Goal: Task Accomplishment & Management: Complete application form

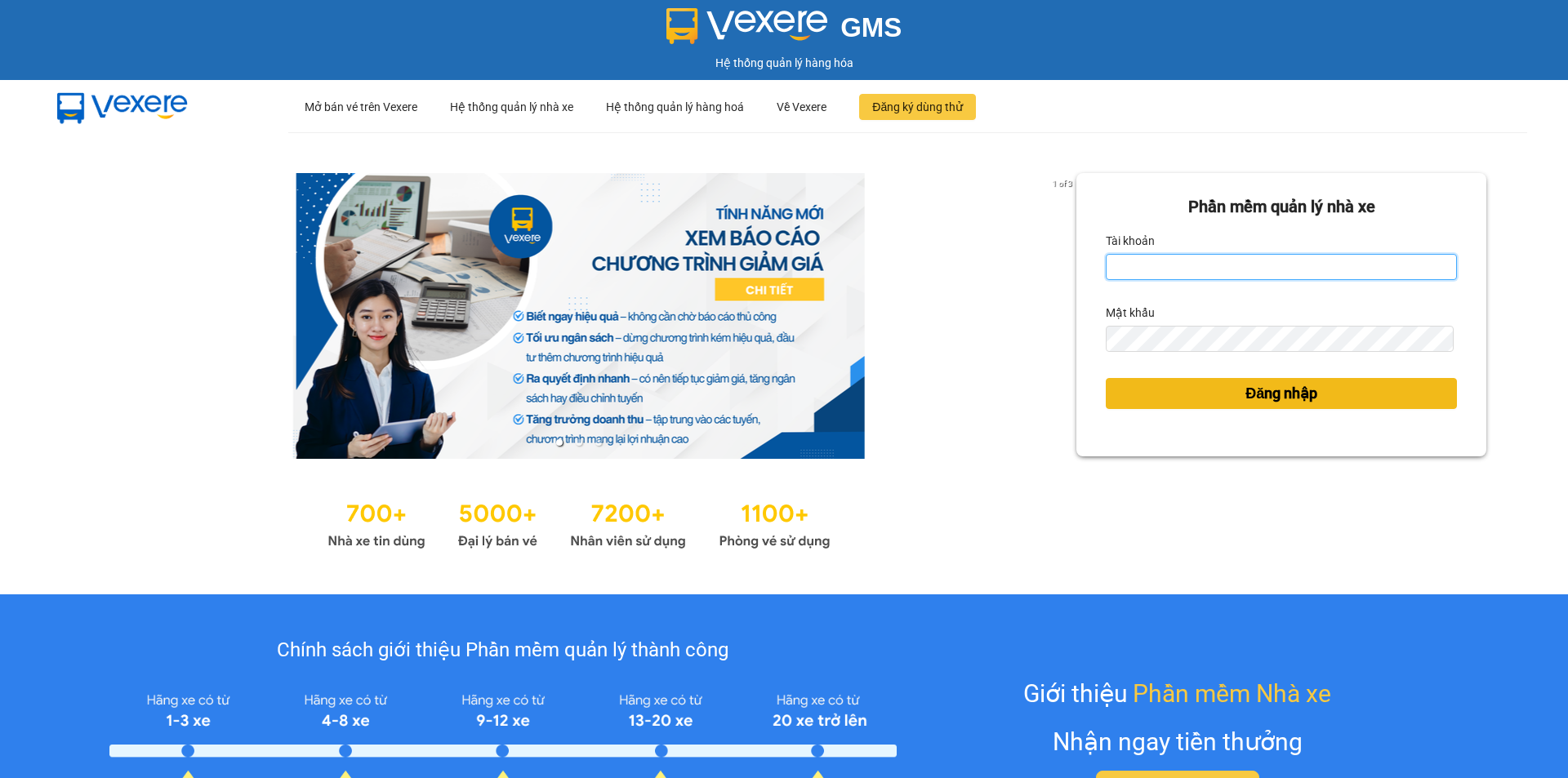
type input "nthanh.hhg"
click at [1305, 395] on span "Đăng nhập" at bounding box center [1282, 394] width 72 height 23
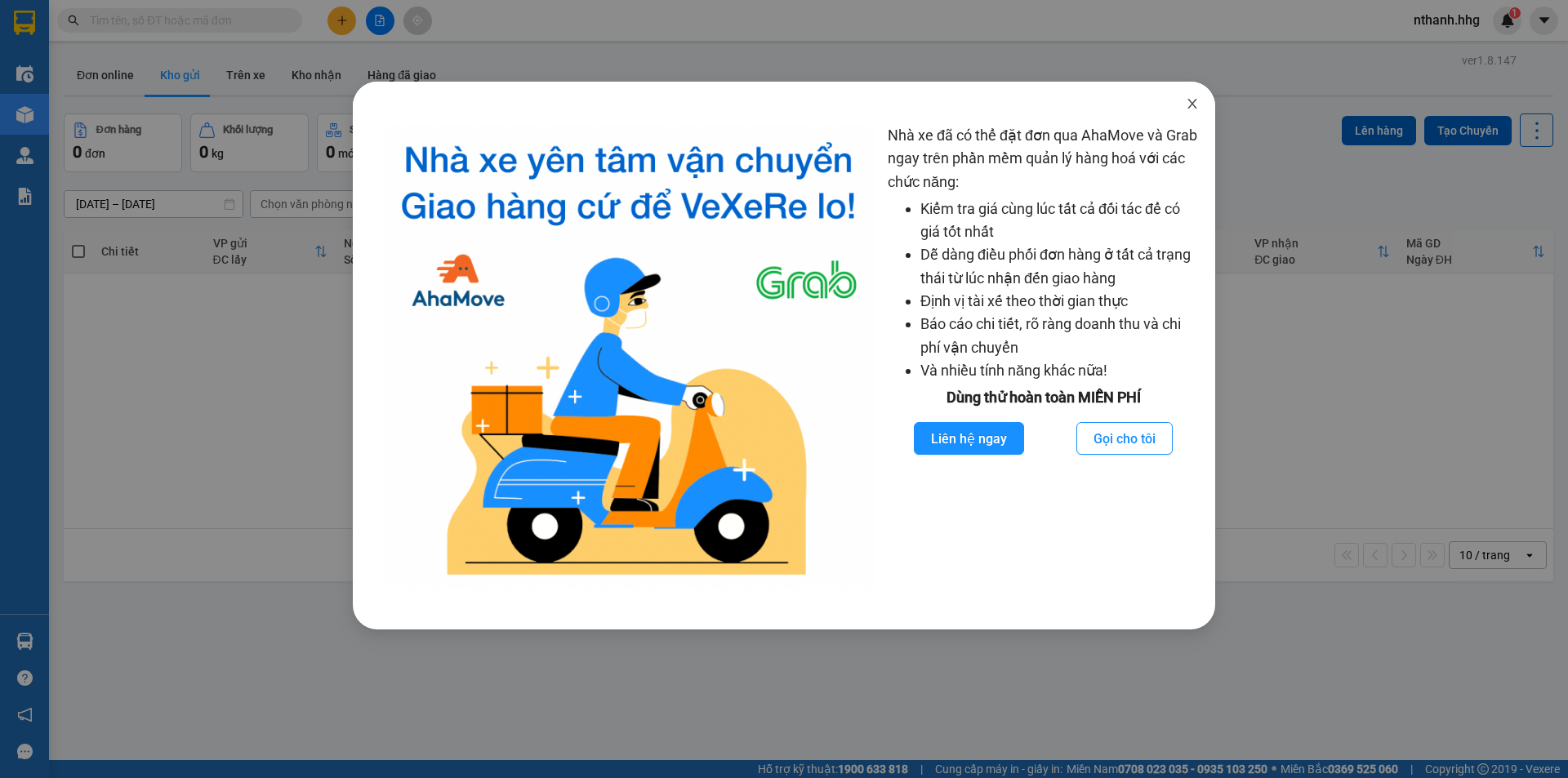
drag, startPoint x: 1197, startPoint y: 104, endPoint x: 696, endPoint y: 65, distance: 502.5
click at [1194, 103] on icon "close" at bounding box center [1192, 103] width 13 height 13
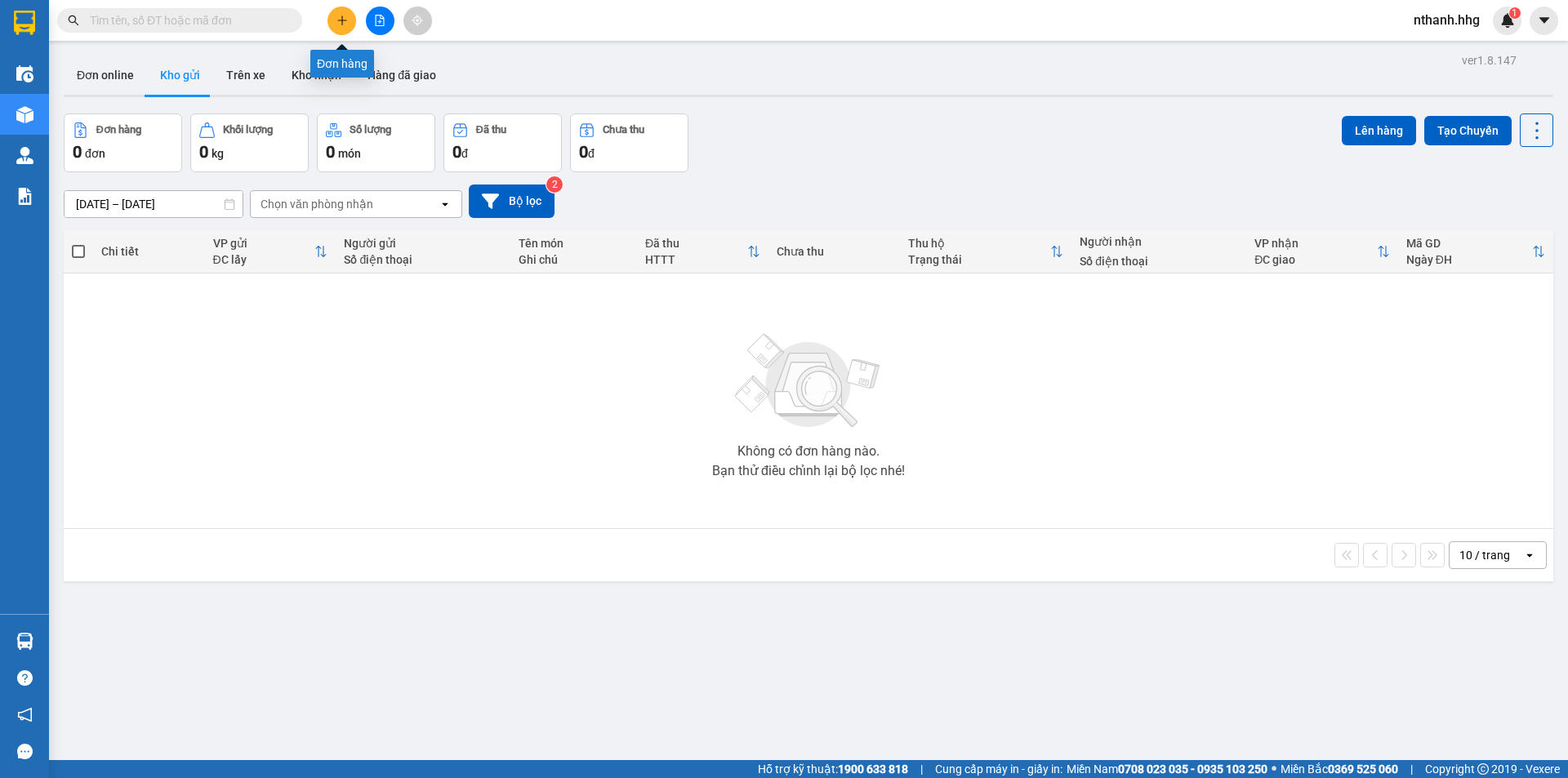
click at [341, 22] on icon "plus" at bounding box center [342, 20] width 11 height 11
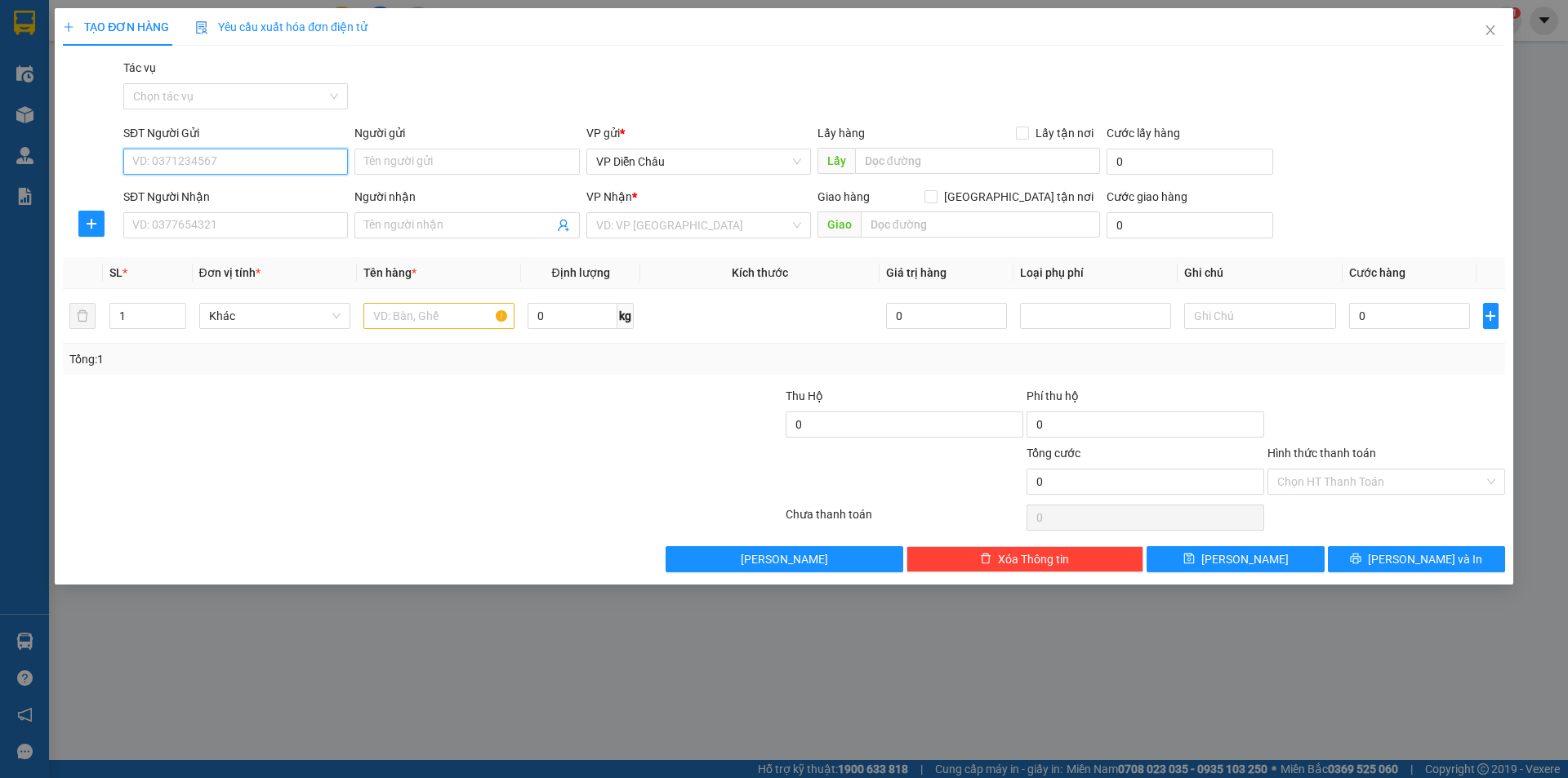
click at [253, 165] on input "SĐT Người Gửi" at bounding box center [236, 161] width 225 height 26
type input "0588133999"
click at [204, 231] on input "SĐT Người Nhận" at bounding box center [236, 225] width 225 height 26
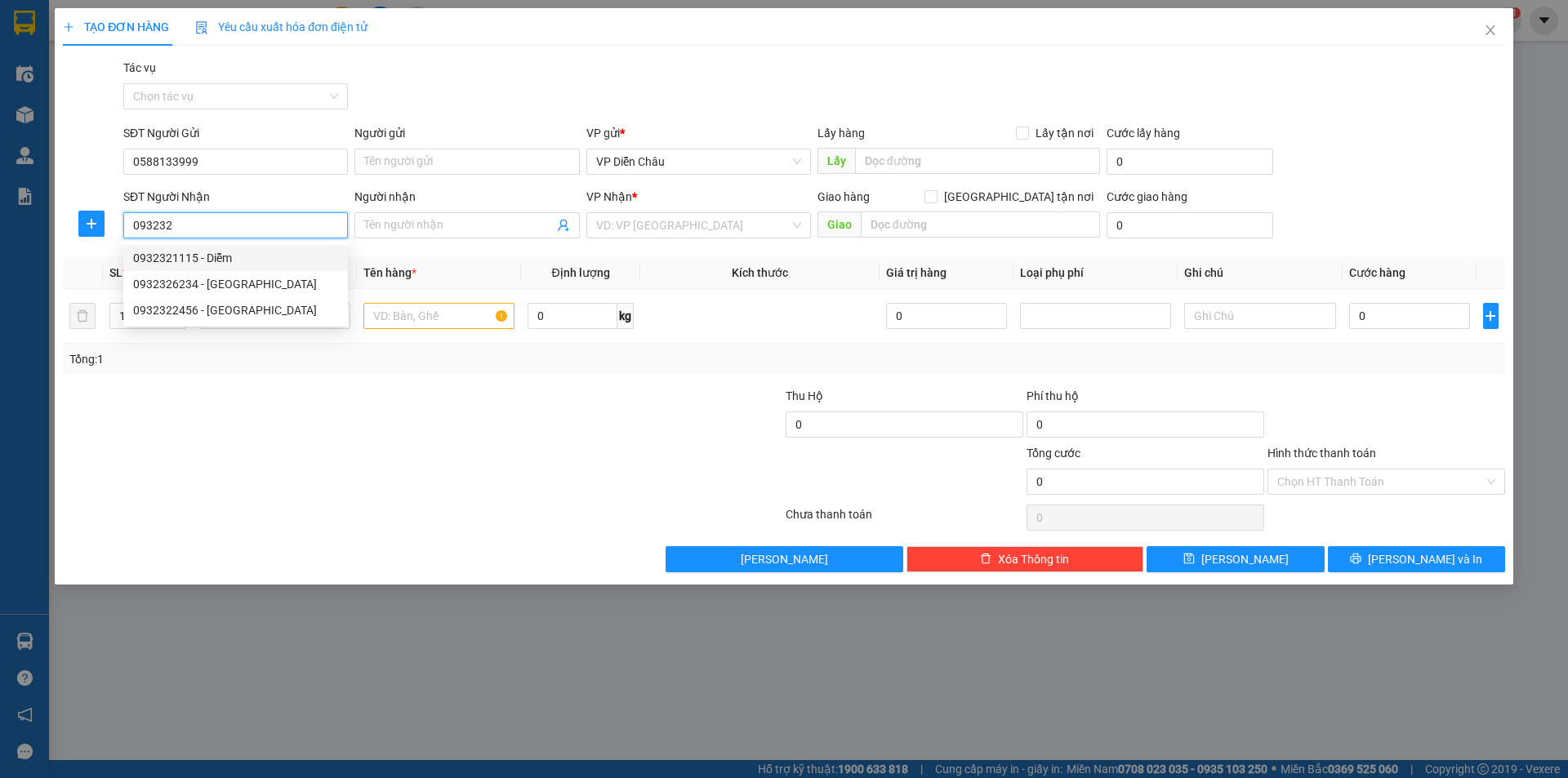
click at [154, 265] on div "0932321115 - Diễm" at bounding box center [236, 258] width 205 height 18
type input "0932321115"
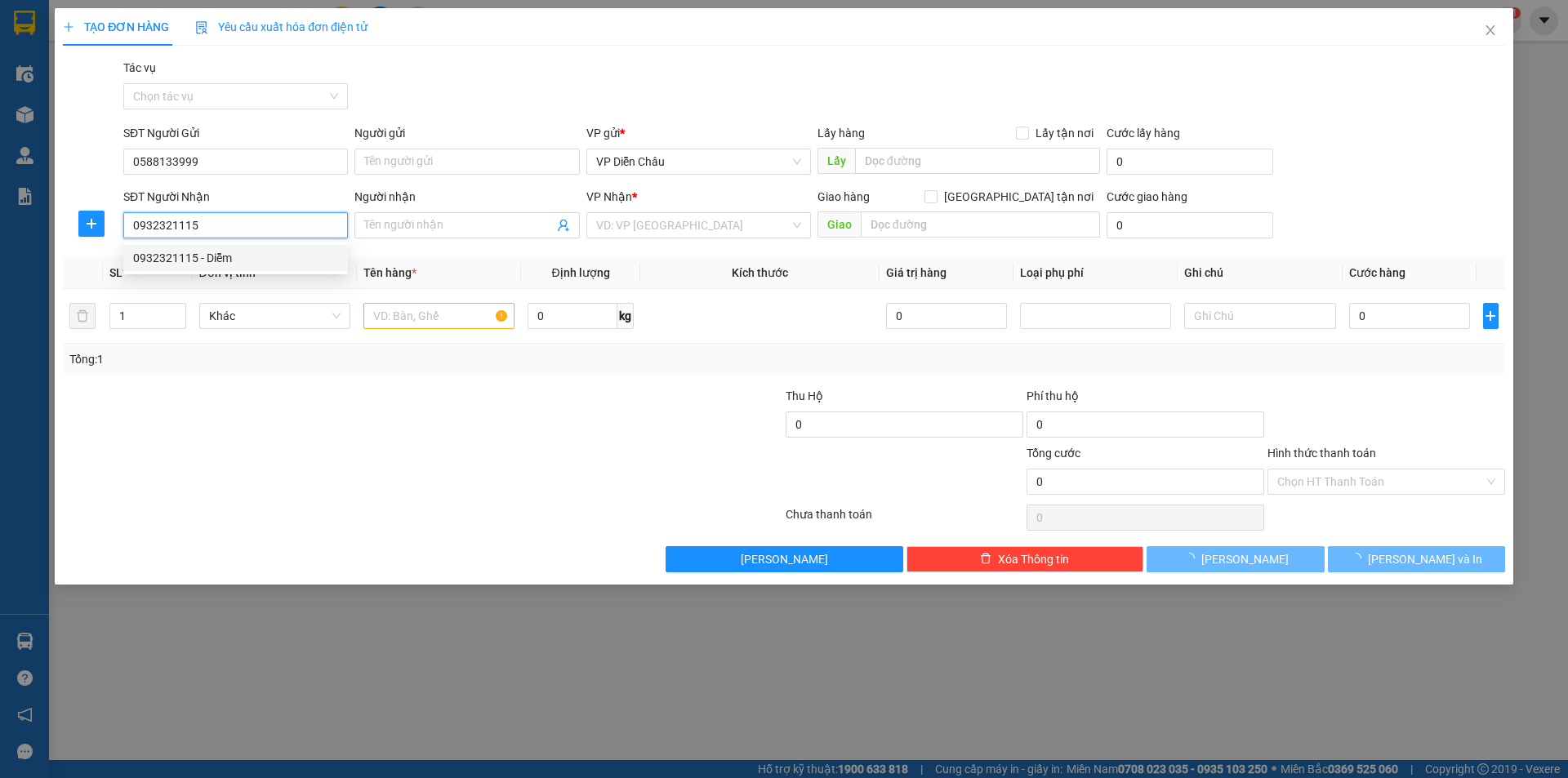
type input "Diễm"
checkbox input "true"
type input "06 an nhơn-an hải bắc-sơn trà chưa cước"
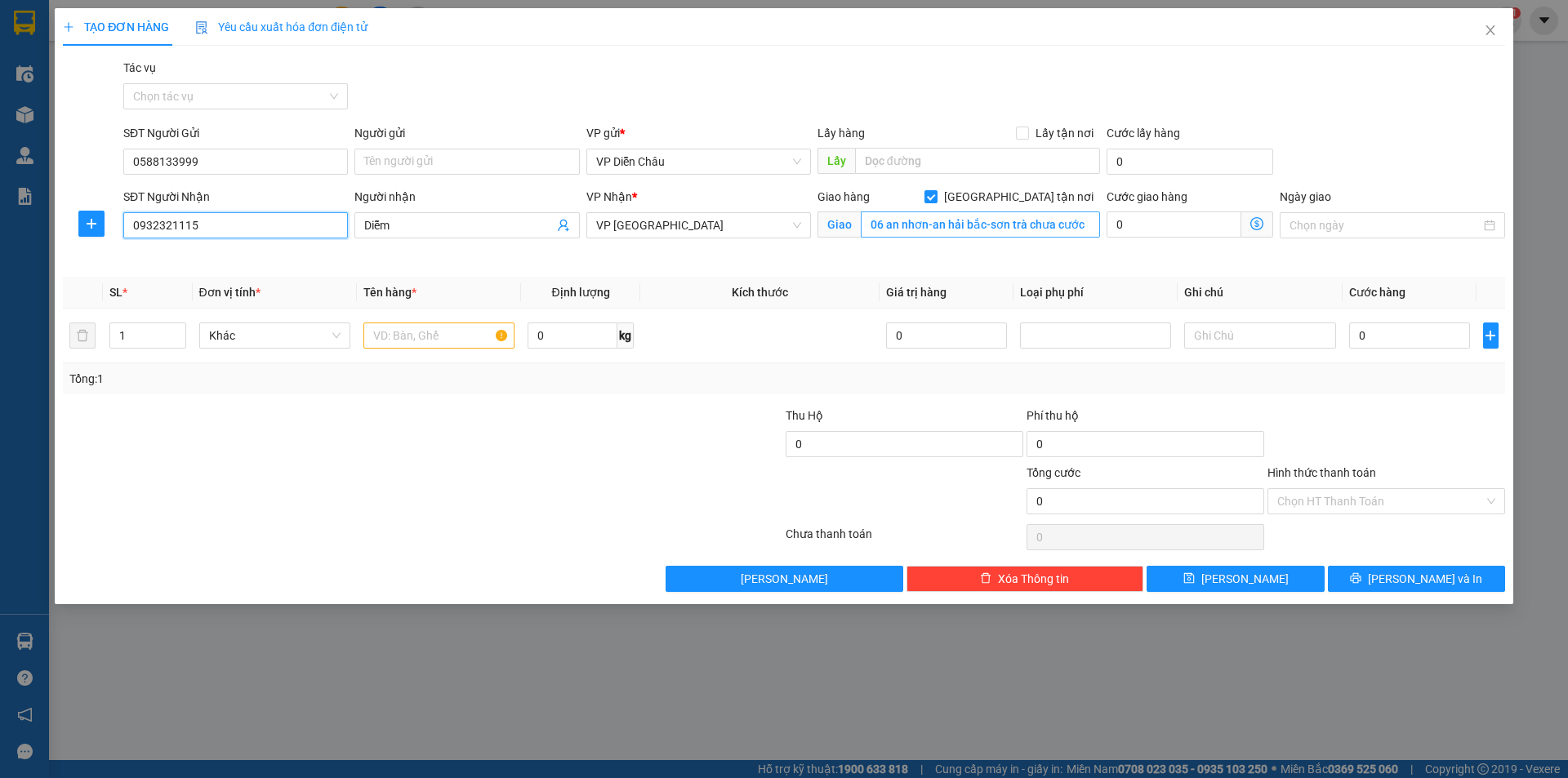
type input "0932321115"
click at [1088, 223] on input "06 an nhơn-an hải bắc-sơn trà chưa cước" at bounding box center [980, 225] width 240 height 26
click at [709, 253] on div "VP Nhận * VP [GEOGRAPHIC_DATA]" at bounding box center [698, 226] width 231 height 77
click at [451, 340] on input "text" at bounding box center [439, 336] width 151 height 26
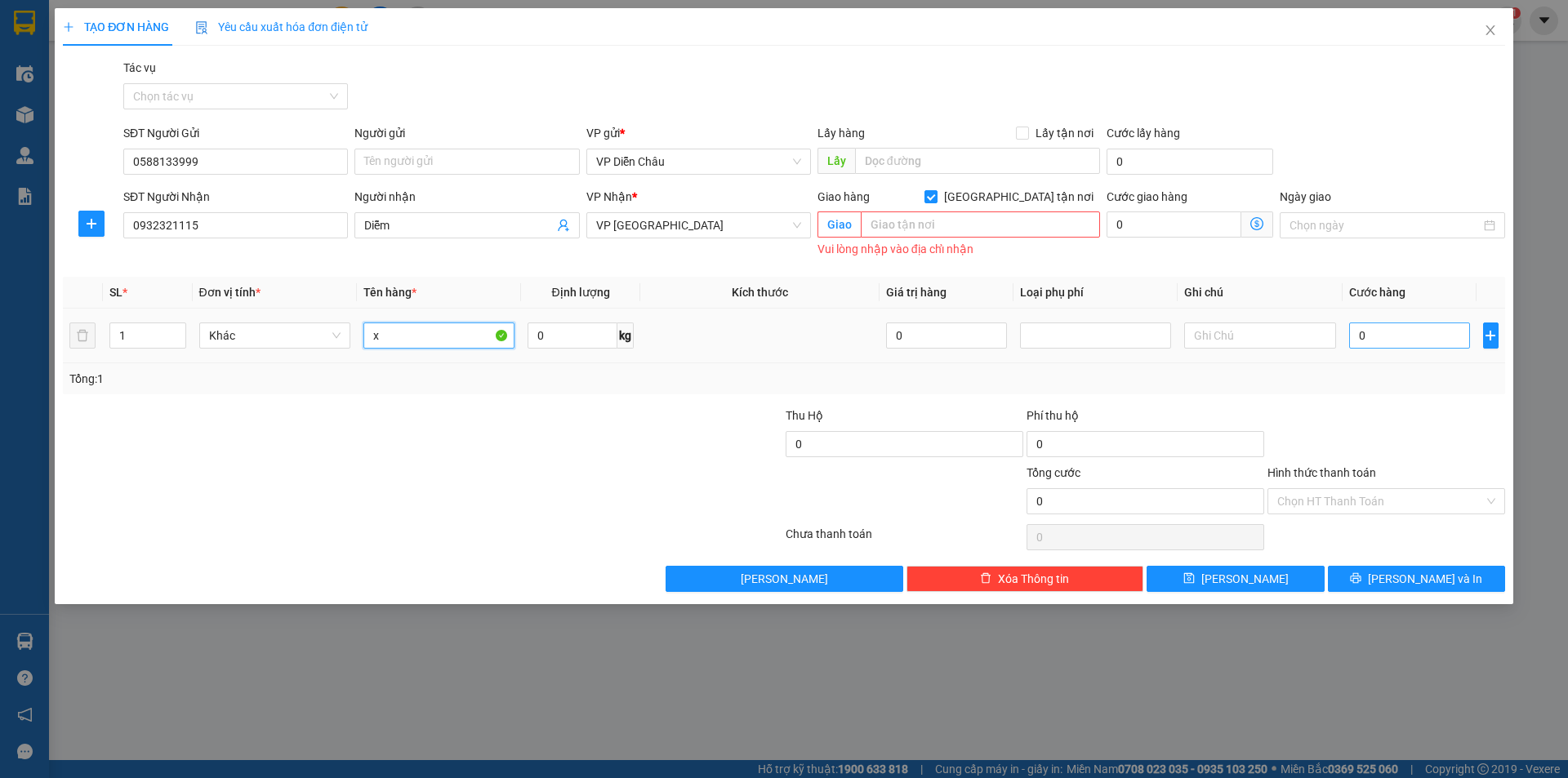
type input "x"
click at [1388, 332] on input "0" at bounding box center [1410, 336] width 122 height 26
type input "7"
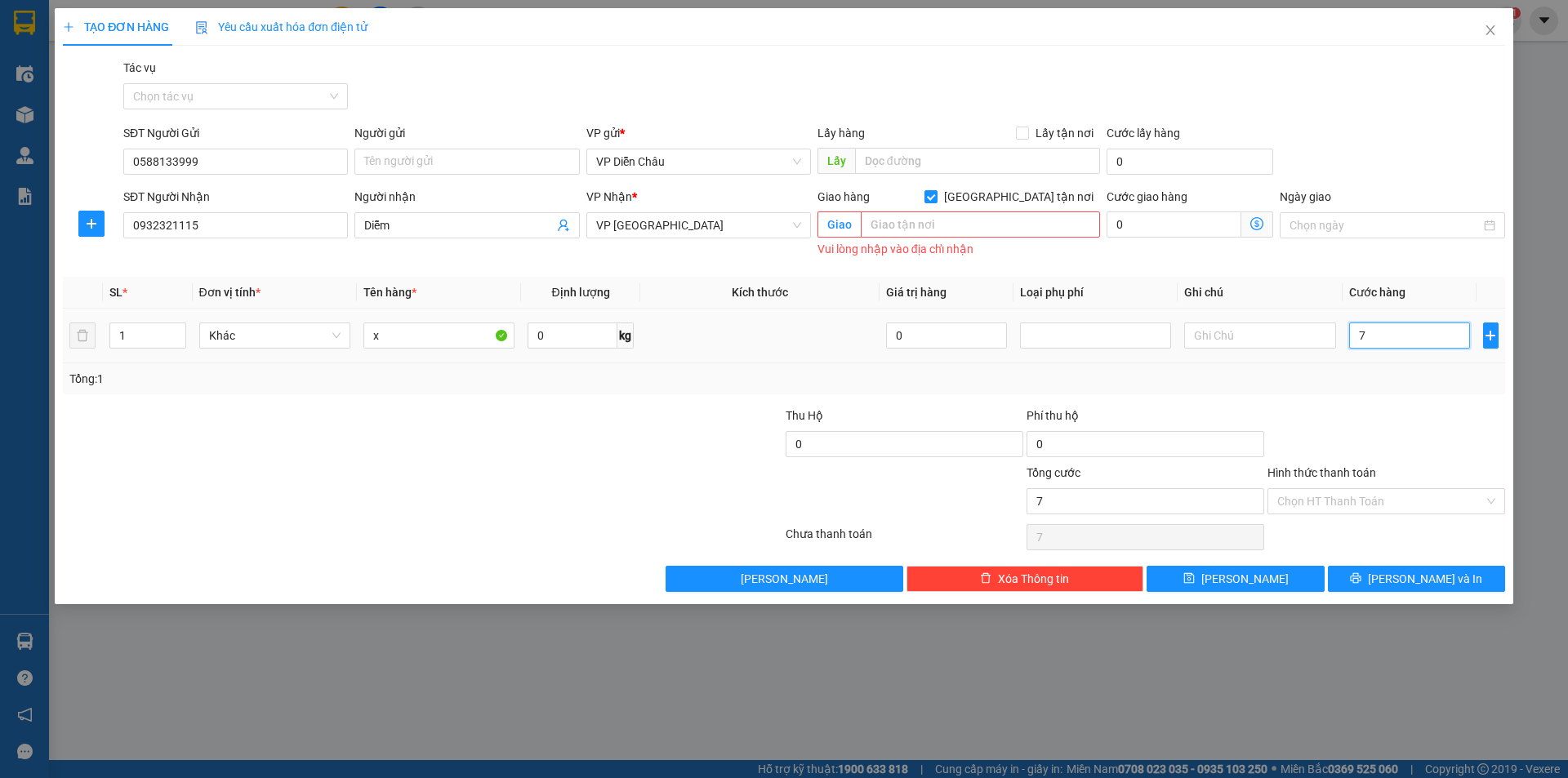
type input "70"
type input "700"
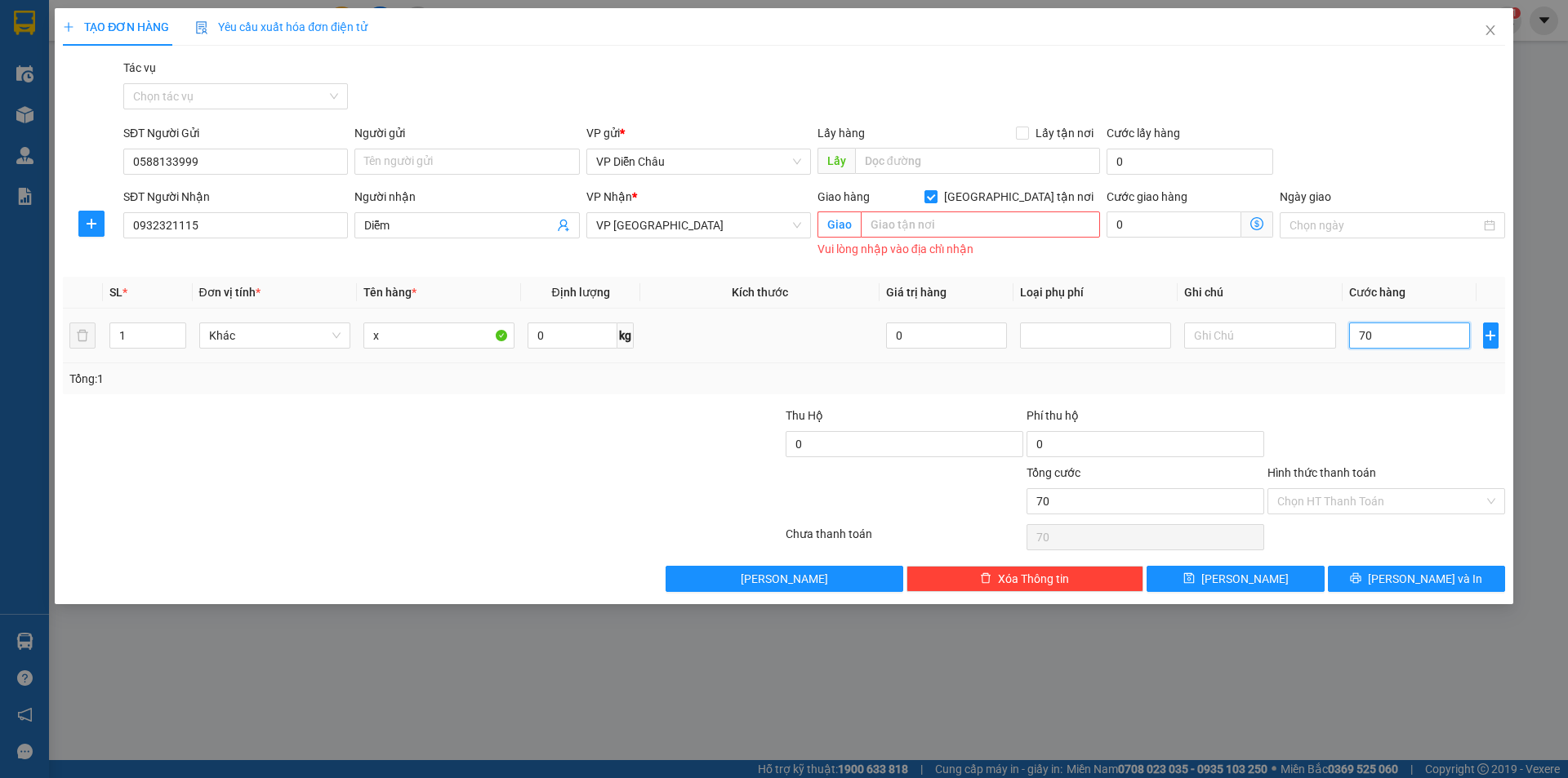
type input "700"
type input "7.000"
type input "70.000"
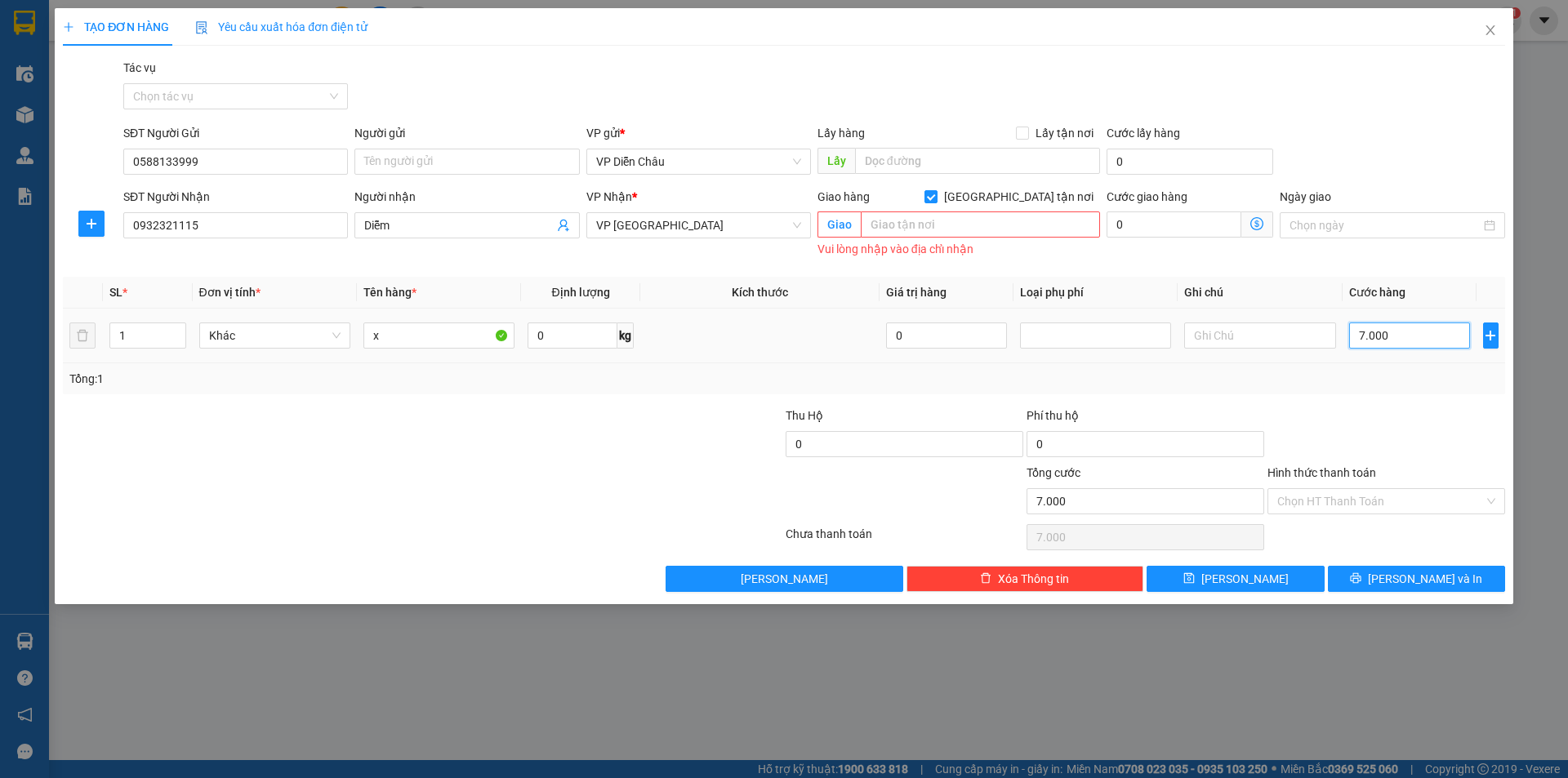
type input "70.000"
click at [1412, 574] on span "[PERSON_NAME] và In" at bounding box center [1425, 579] width 114 height 18
click at [1425, 577] on span "[PERSON_NAME] và In" at bounding box center [1425, 579] width 114 height 18
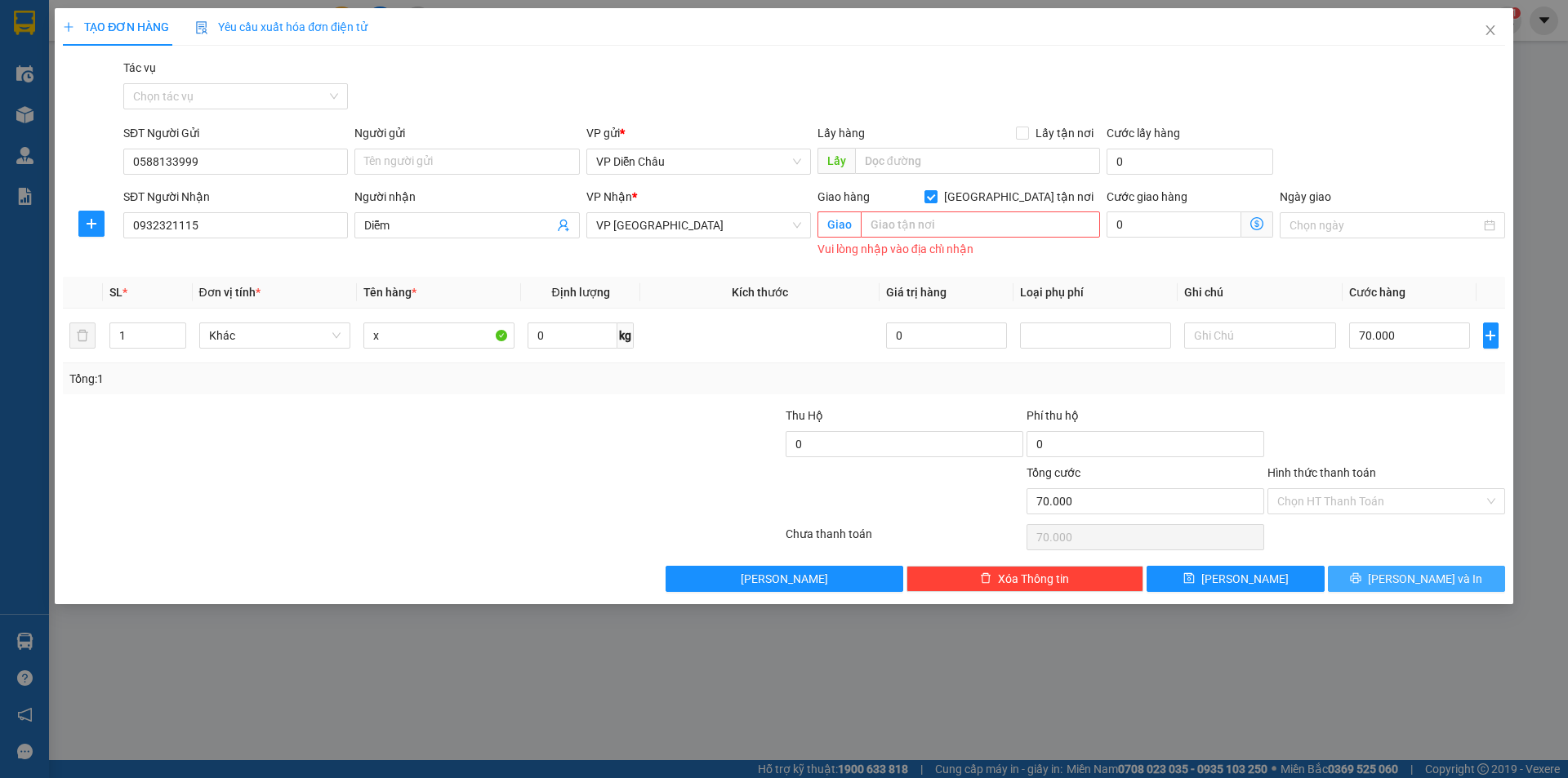
click at [1421, 577] on span "[PERSON_NAME] và In" at bounding box center [1425, 579] width 114 height 18
drag, startPoint x: 863, startPoint y: 268, endPoint x: 857, endPoint y: 275, distance: 9.2
click at [858, 274] on div "Transit Pickup Surcharge Ids Transit Deliver Surcharge Ids Transit Deliver Surc…" at bounding box center [784, 325] width 1443 height 533
drag, startPoint x: 919, startPoint y: 256, endPoint x: 931, endPoint y: 255, distance: 12.0
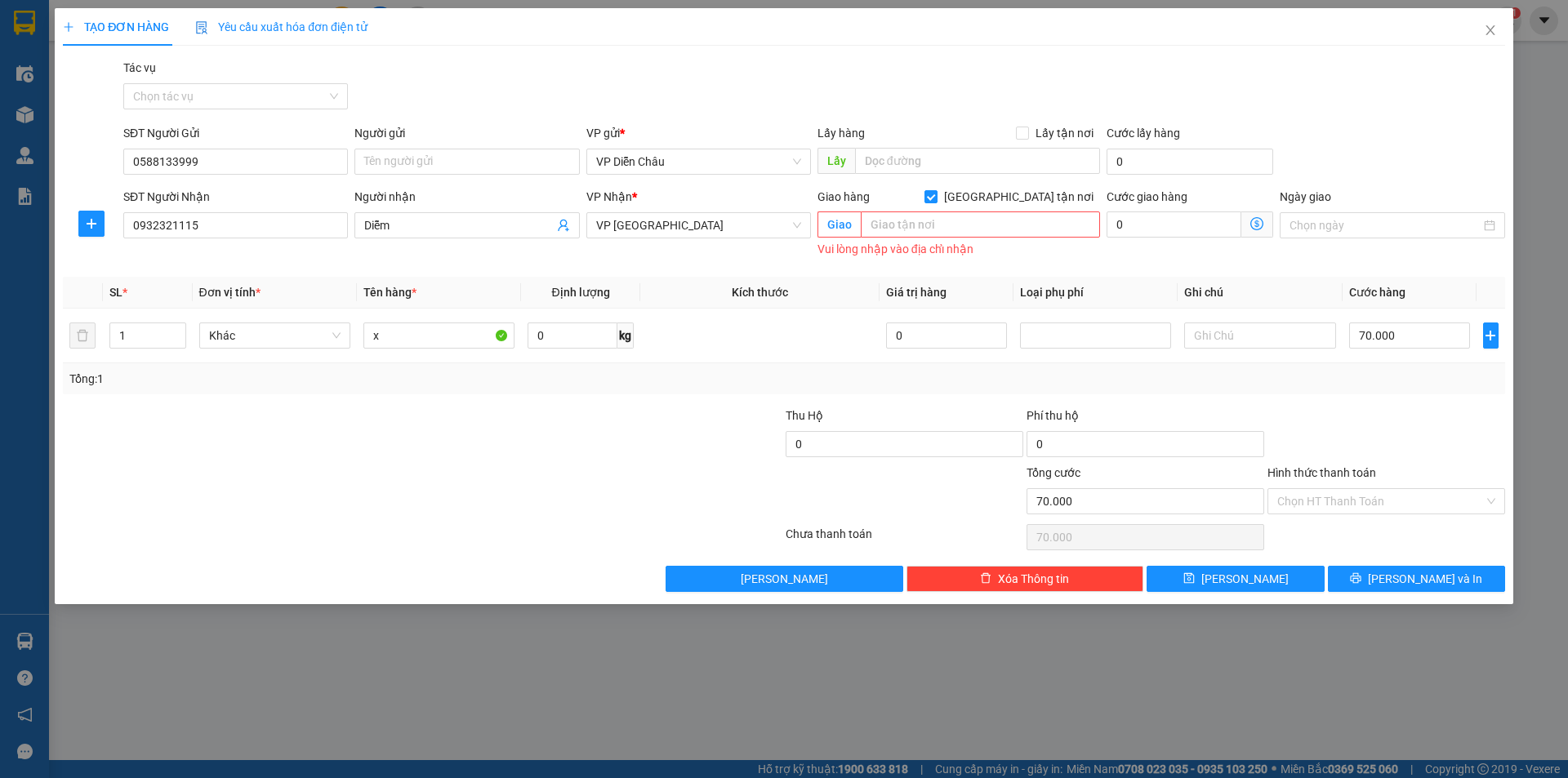
click at [920, 256] on div "Vui lòng nhập vào địa chỉ nhận" at bounding box center [959, 249] width 283 height 18
click at [950, 247] on div "Vui lòng nhập vào địa chỉ nhận" at bounding box center [959, 249] width 283 height 18
click at [956, 224] on input "text" at bounding box center [980, 225] width 240 height 26
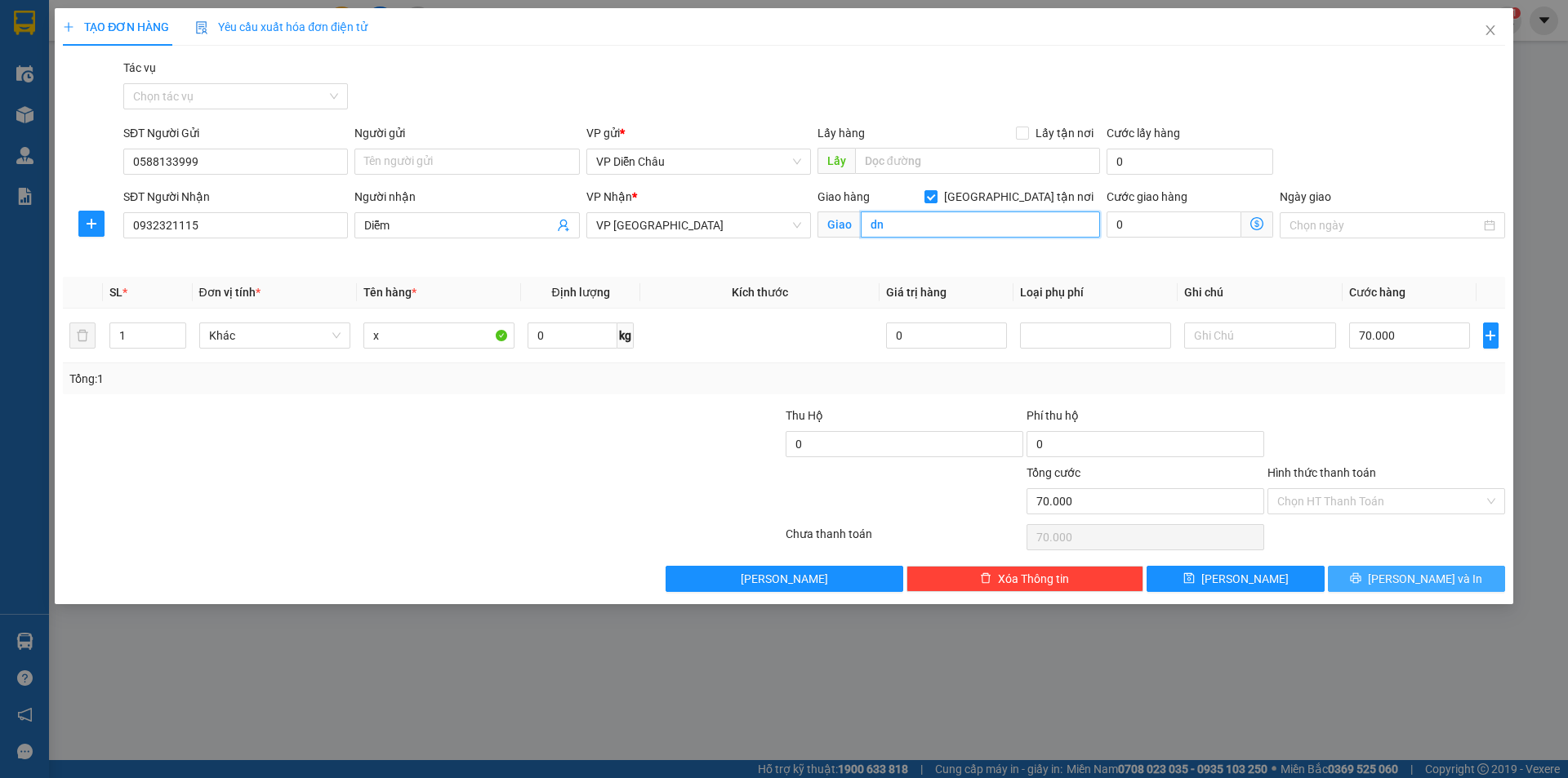
type input "dn"
click at [1362, 582] on icon "printer" at bounding box center [1356, 578] width 11 height 11
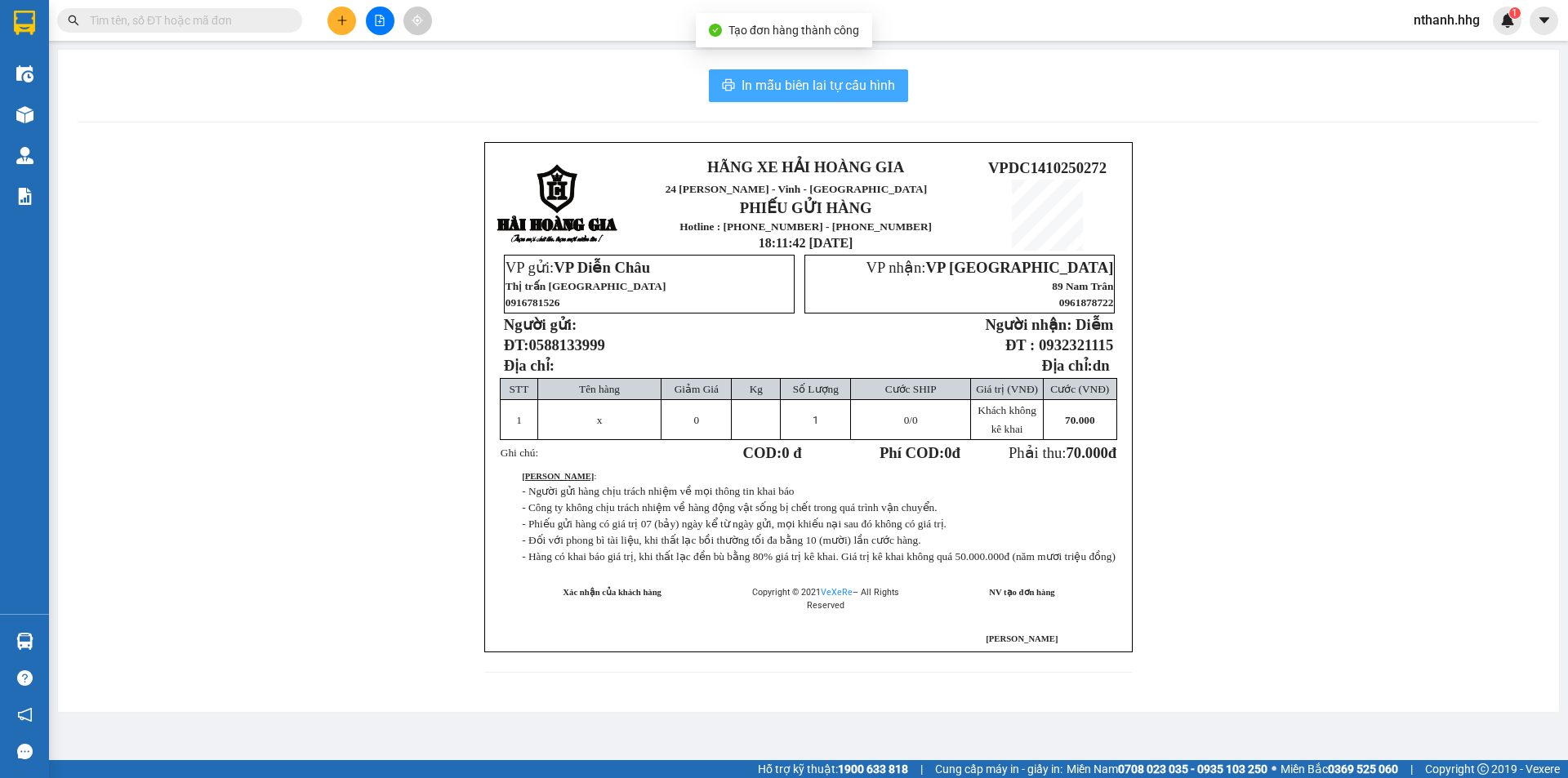
click at [770, 77] on span "In mẫu biên lai tự cấu hình" at bounding box center [818, 85] width 154 height 20
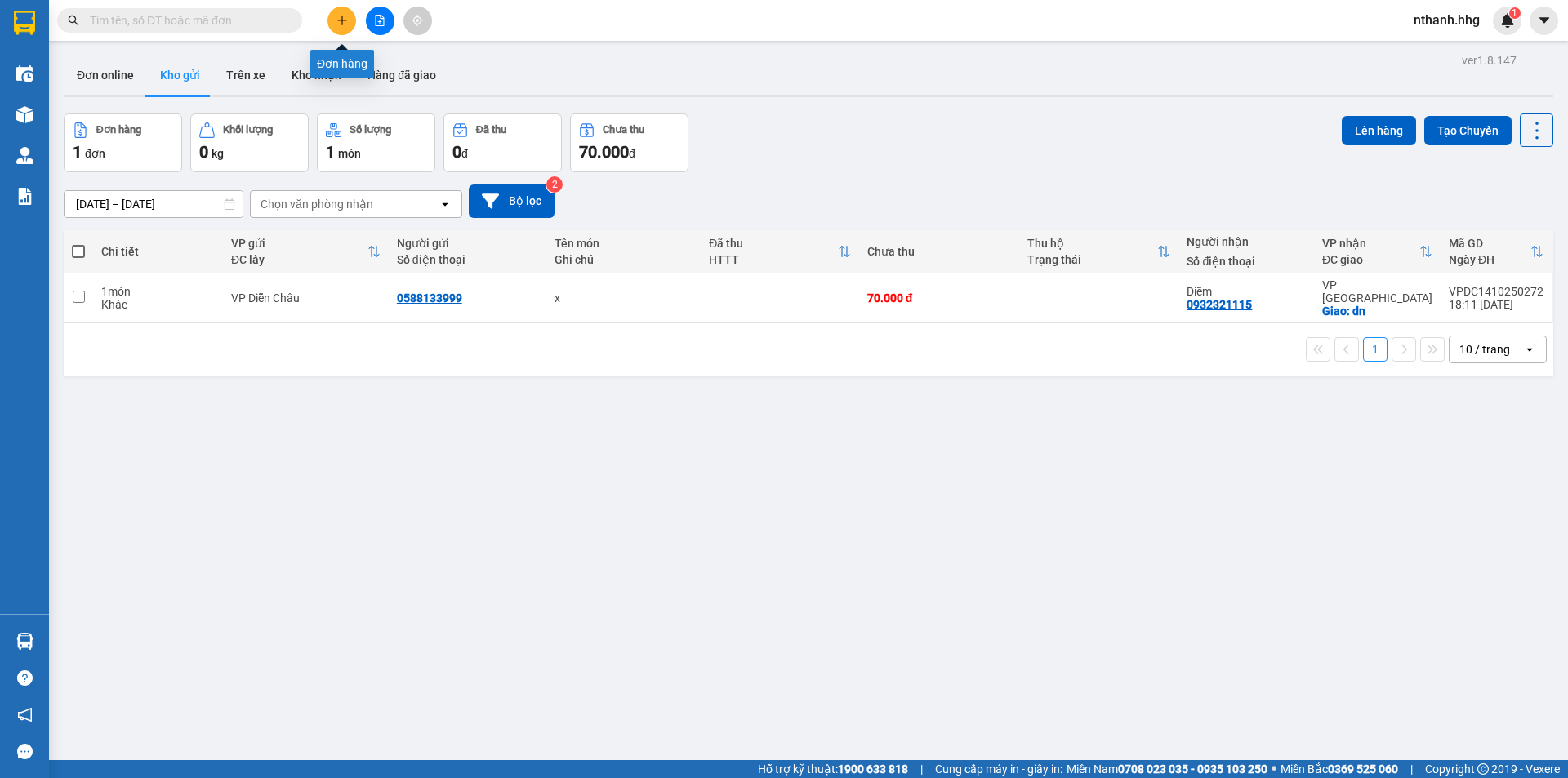
click at [340, 28] on button at bounding box center [341, 20] width 29 height 29
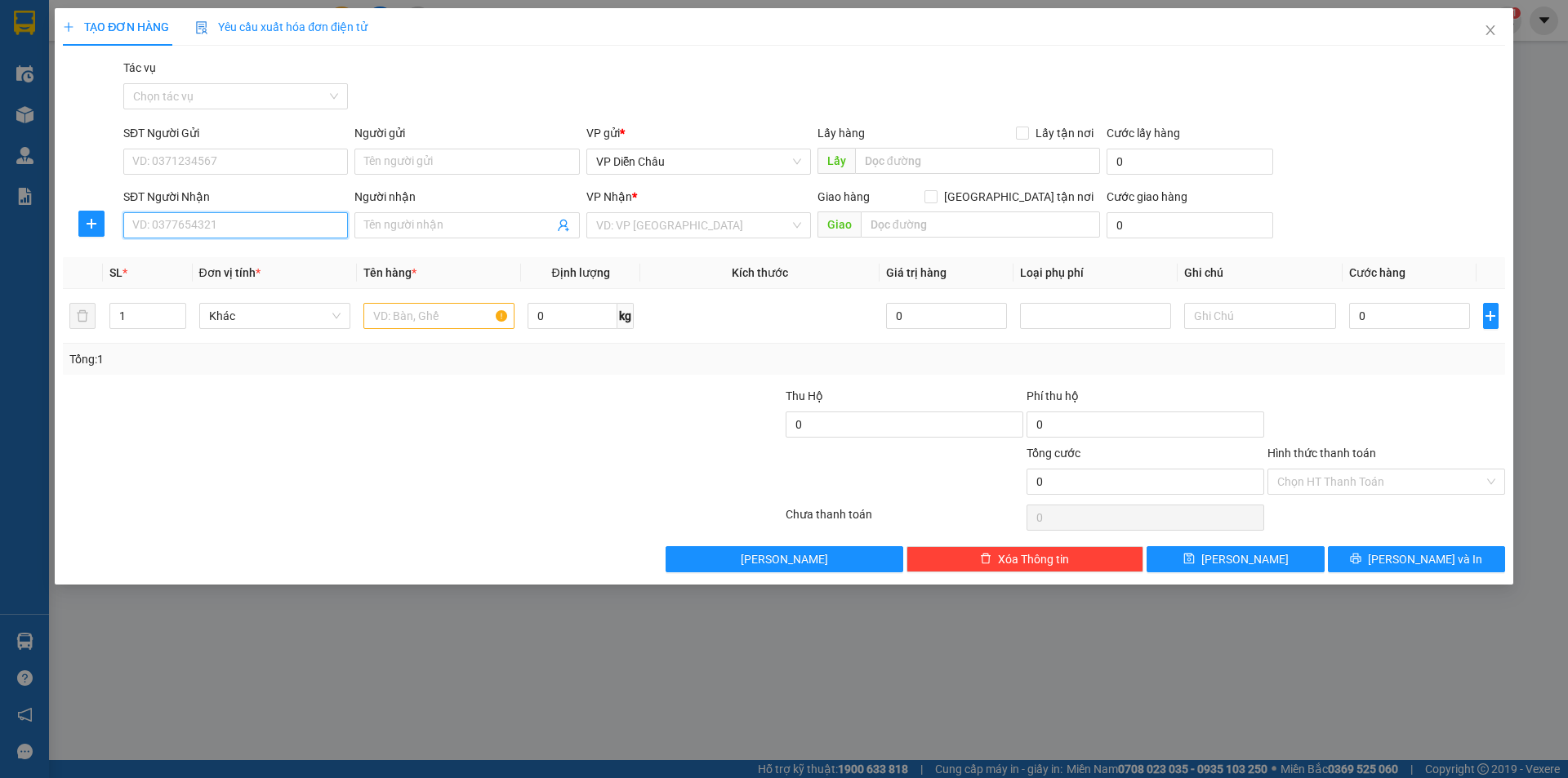
click at [231, 224] on input "SĐT Người Nhận" at bounding box center [236, 225] width 225 height 26
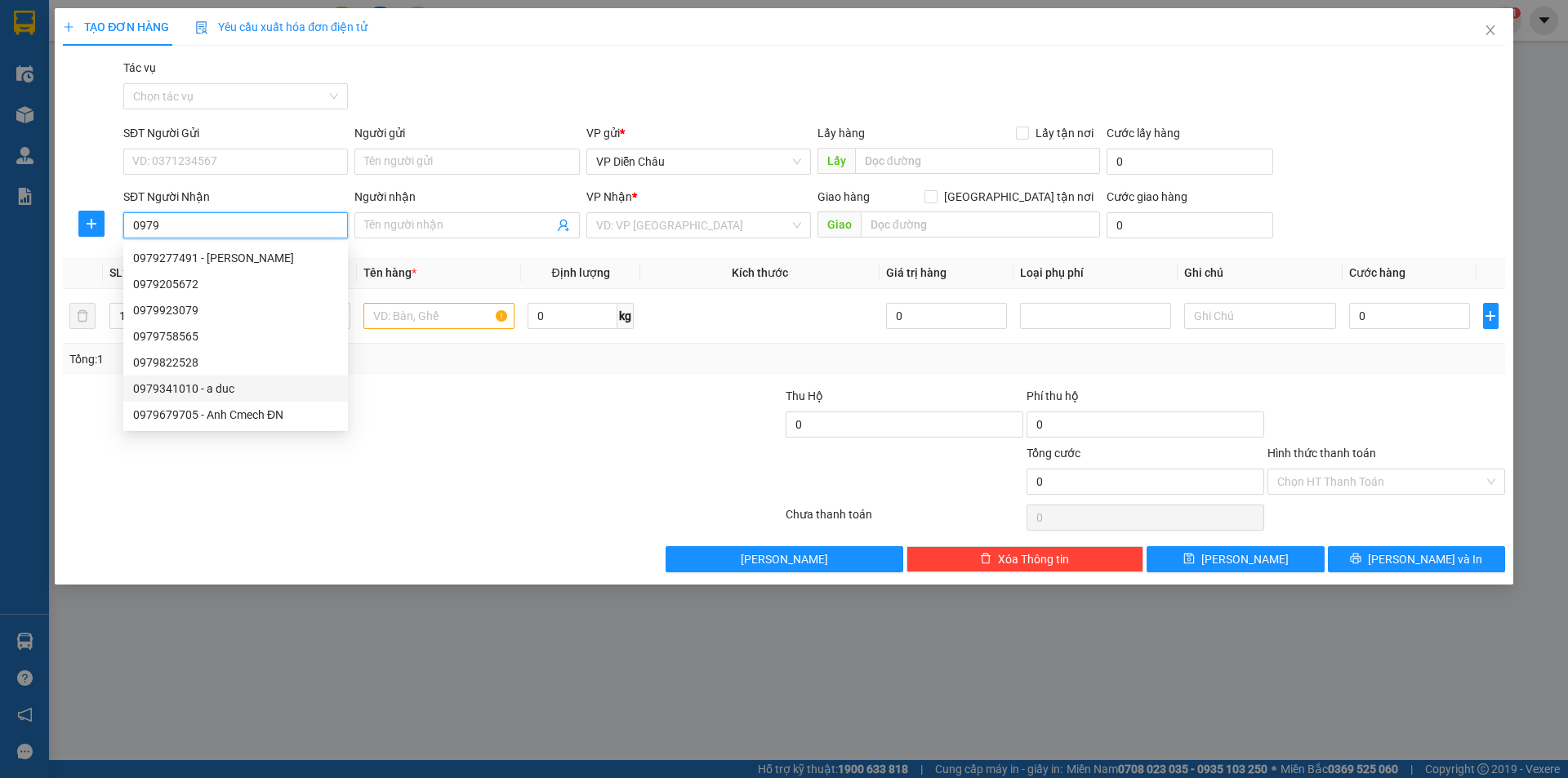
click at [147, 388] on div "0979341010 - a duc" at bounding box center [236, 389] width 205 height 18
type input "0979341010"
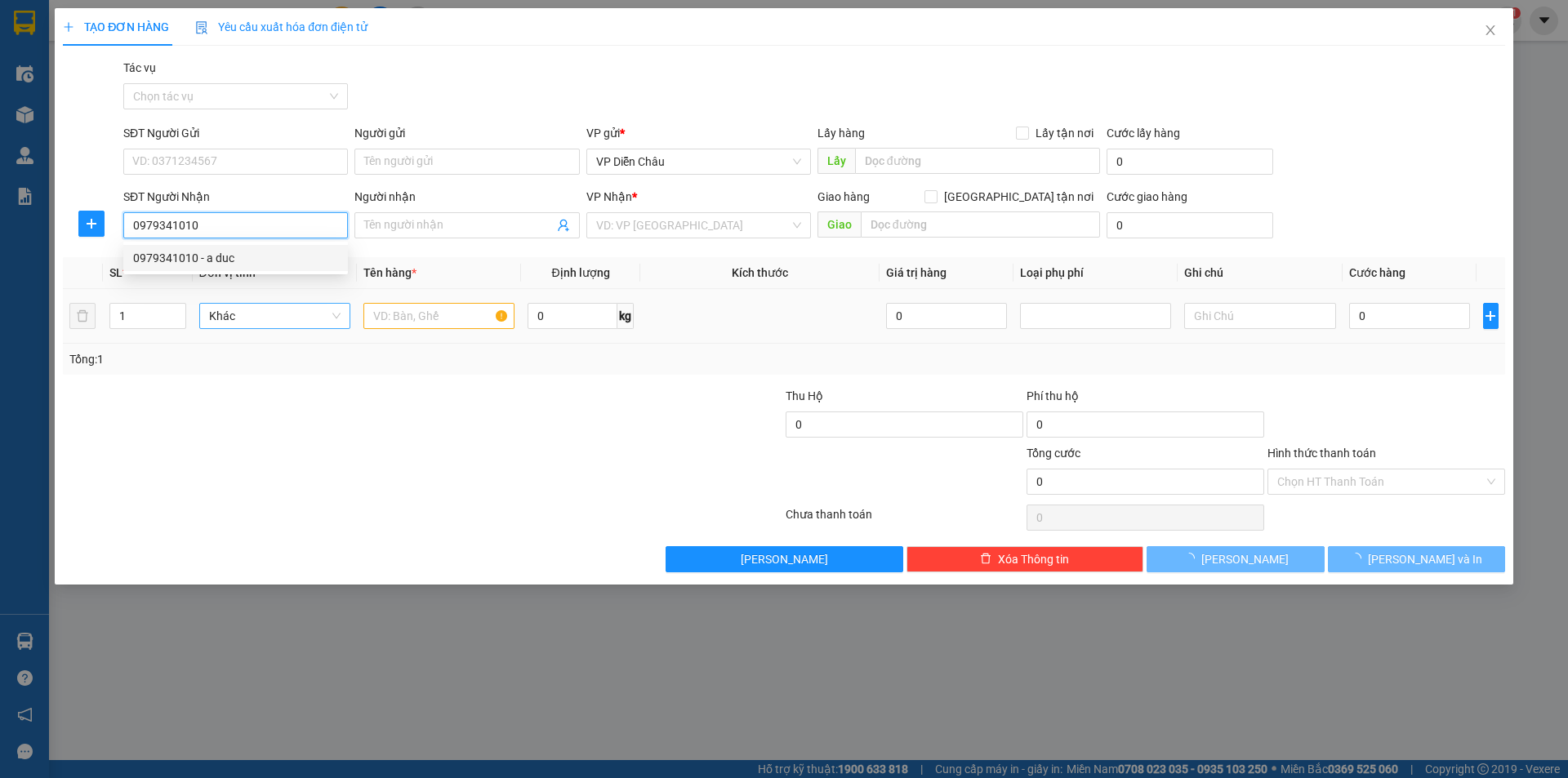
type input "a duc"
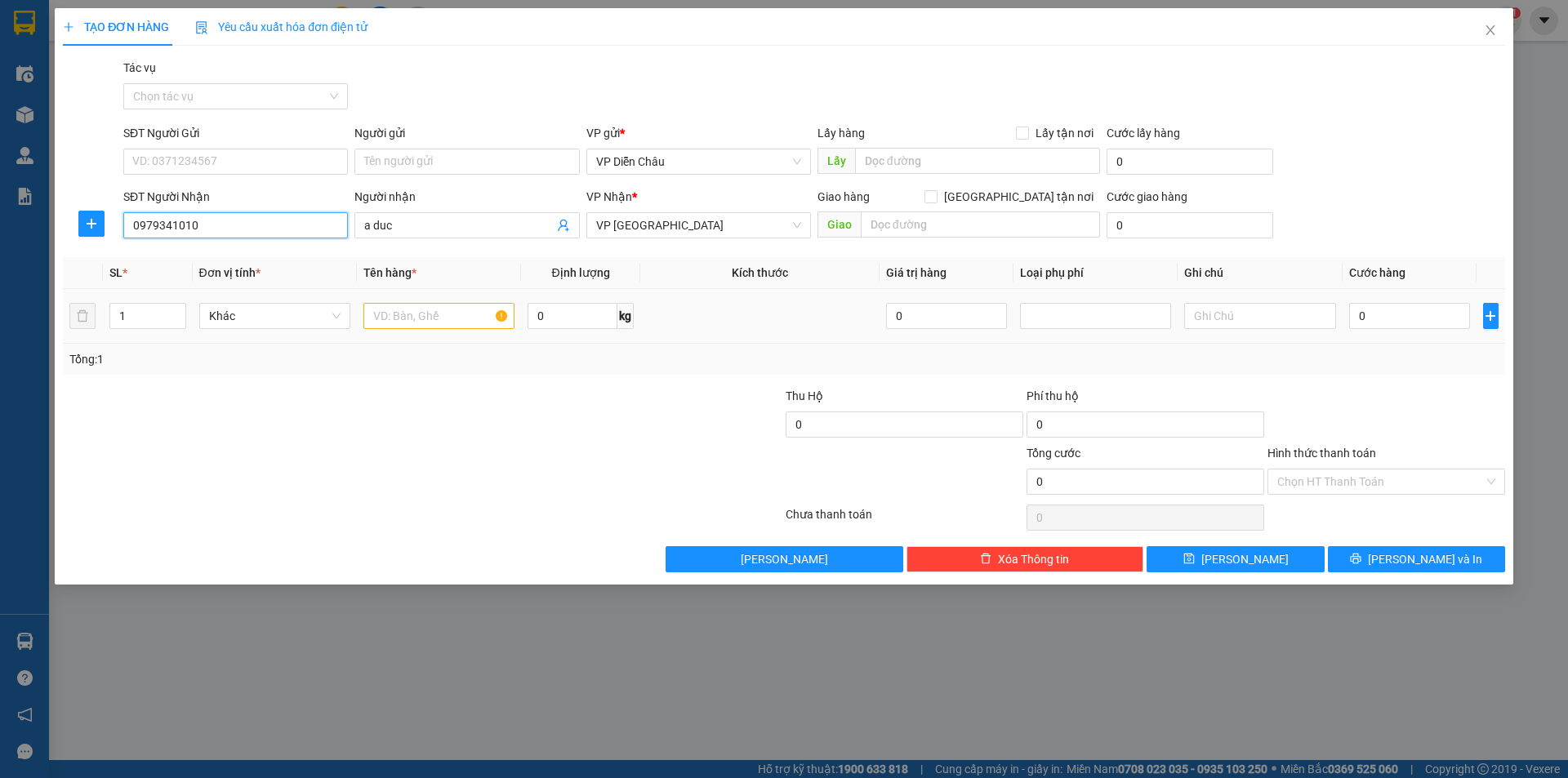
type input "0979341010"
click at [395, 319] on input "text" at bounding box center [439, 316] width 151 height 26
type input "bi"
click at [1383, 319] on input "0" at bounding box center [1410, 316] width 122 height 26
type input "5"
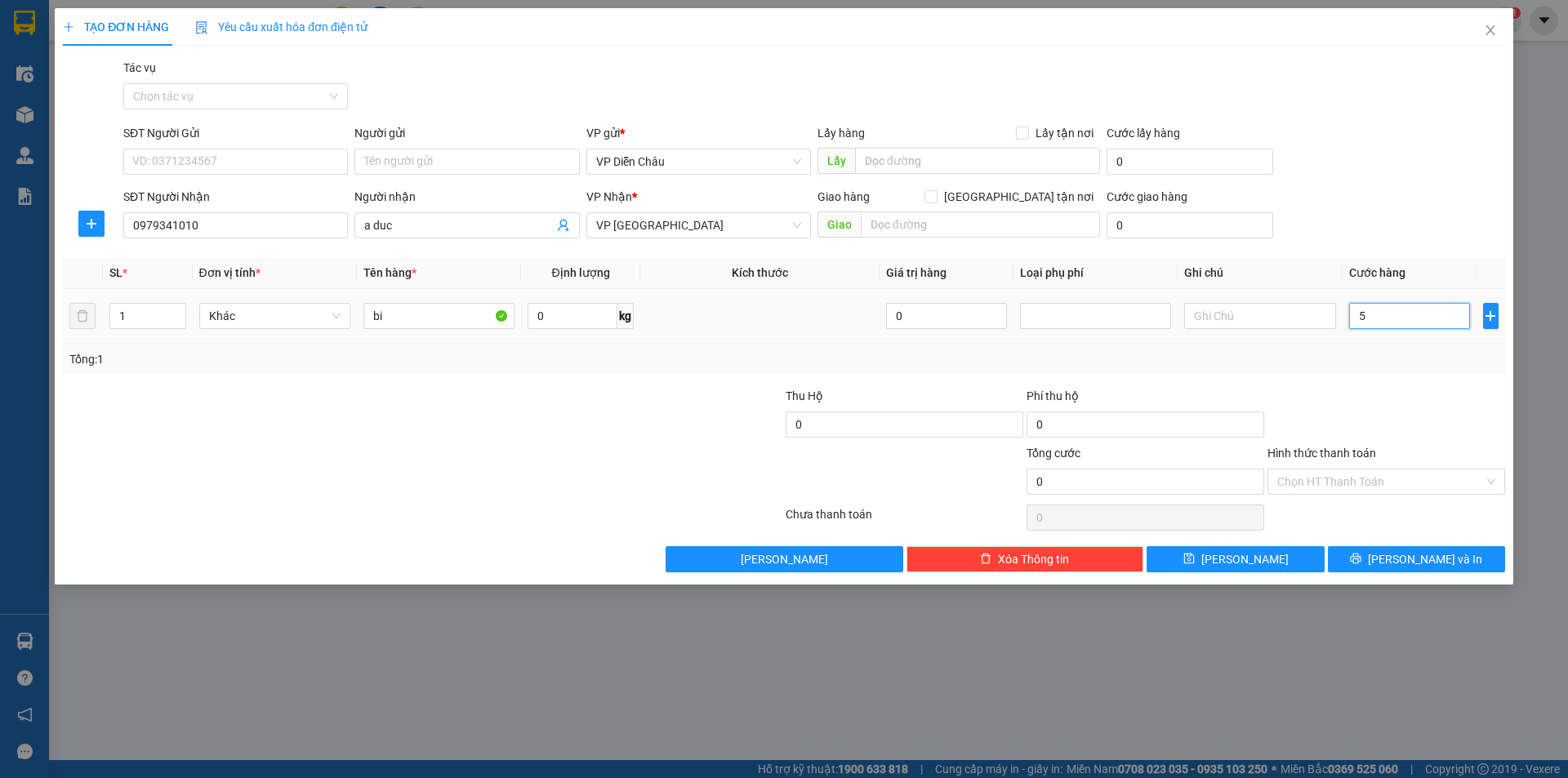
type input "5"
type input "50"
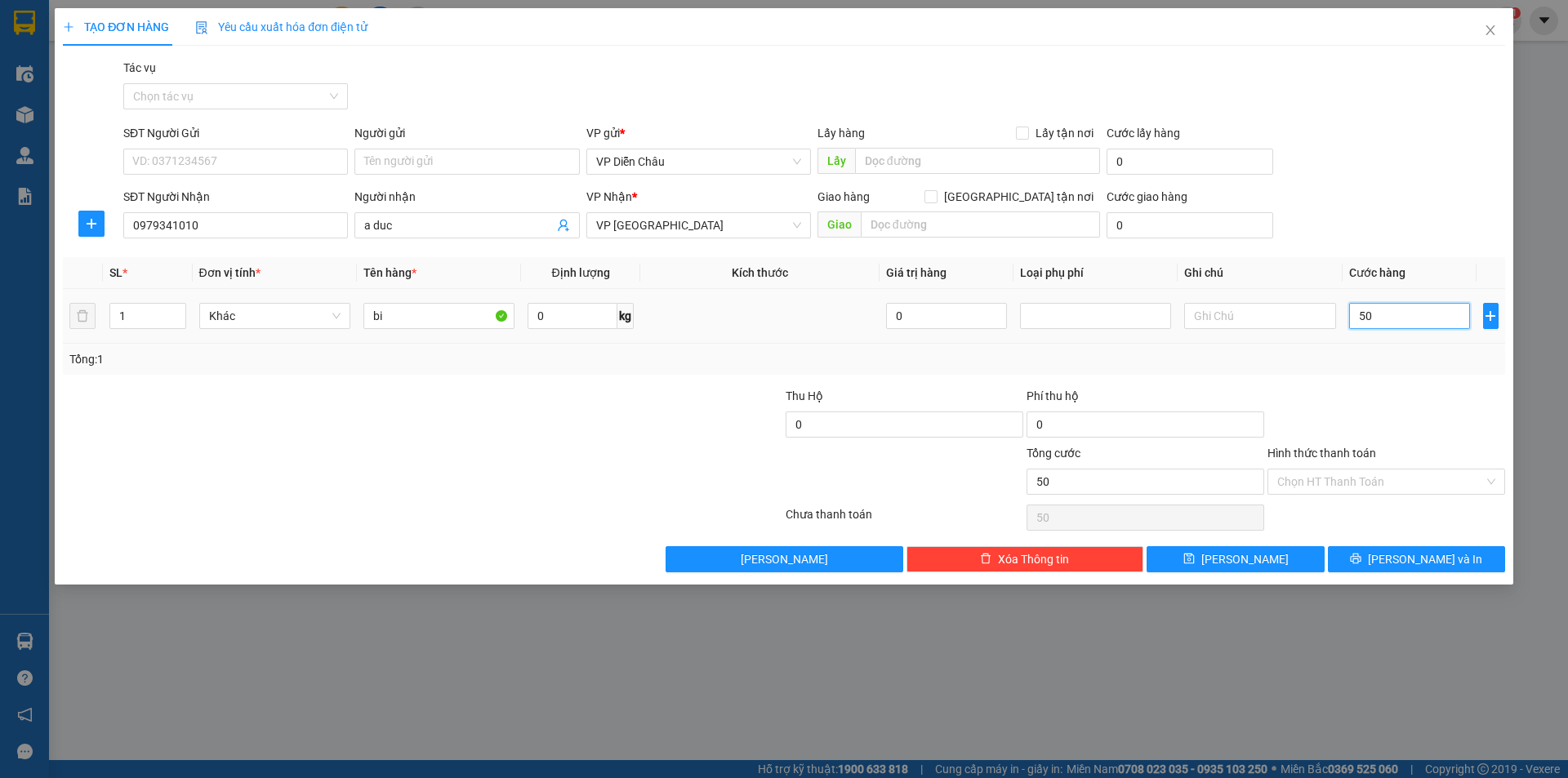
type input "500"
type input "5.000"
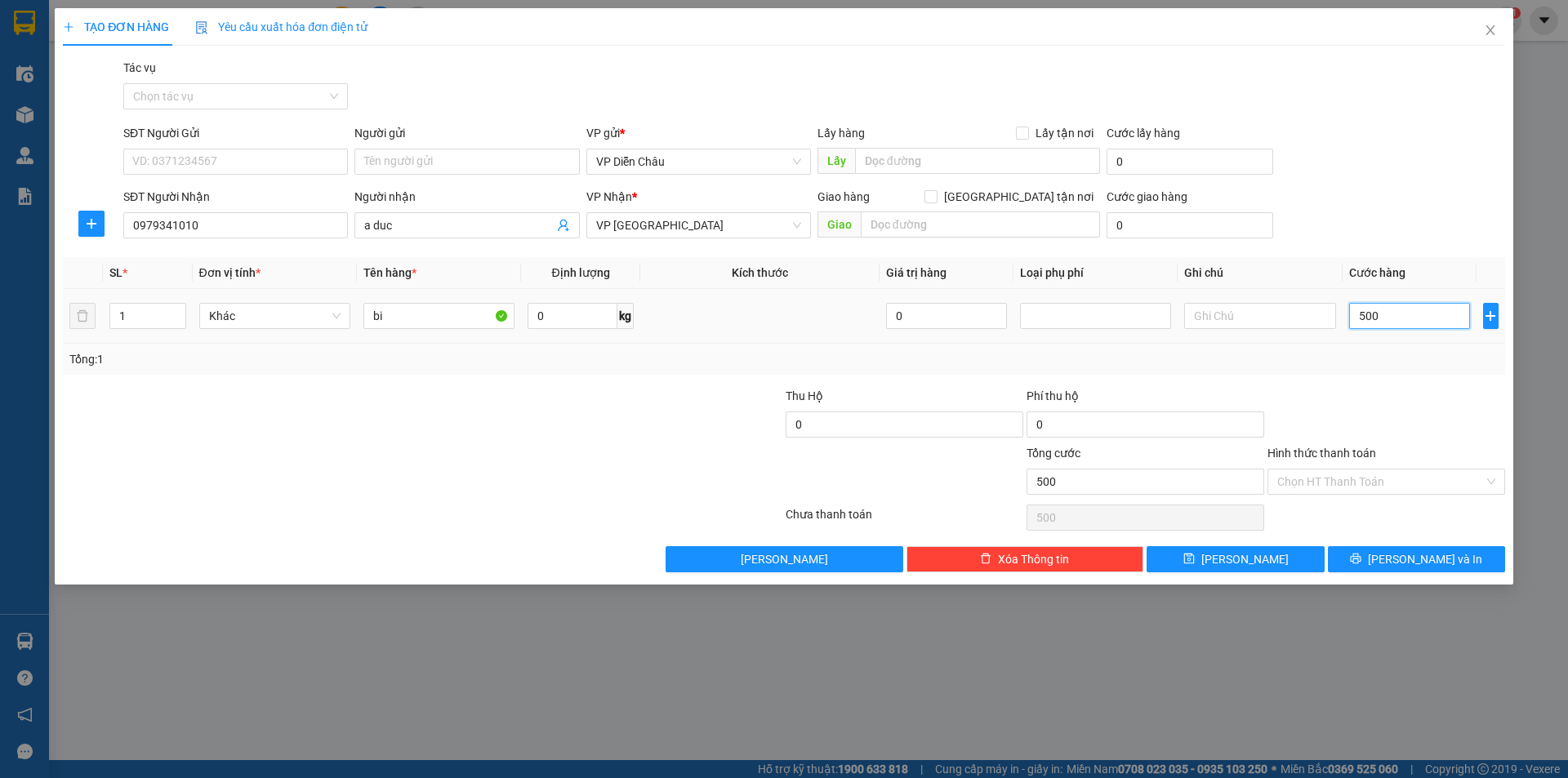
type input "5.000"
type input "50.000"
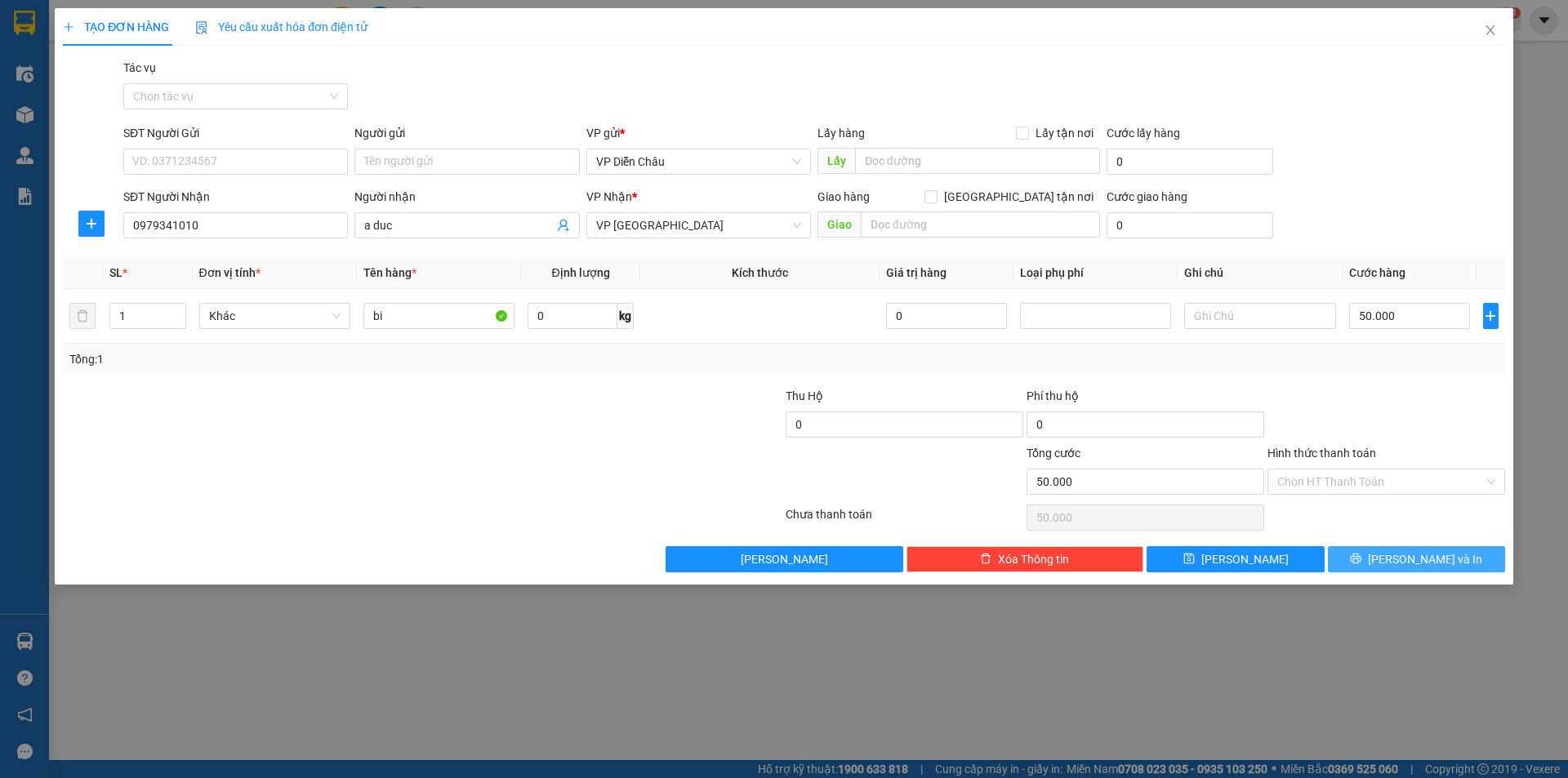
click at [1406, 562] on span "[PERSON_NAME] và In" at bounding box center [1425, 559] width 114 height 18
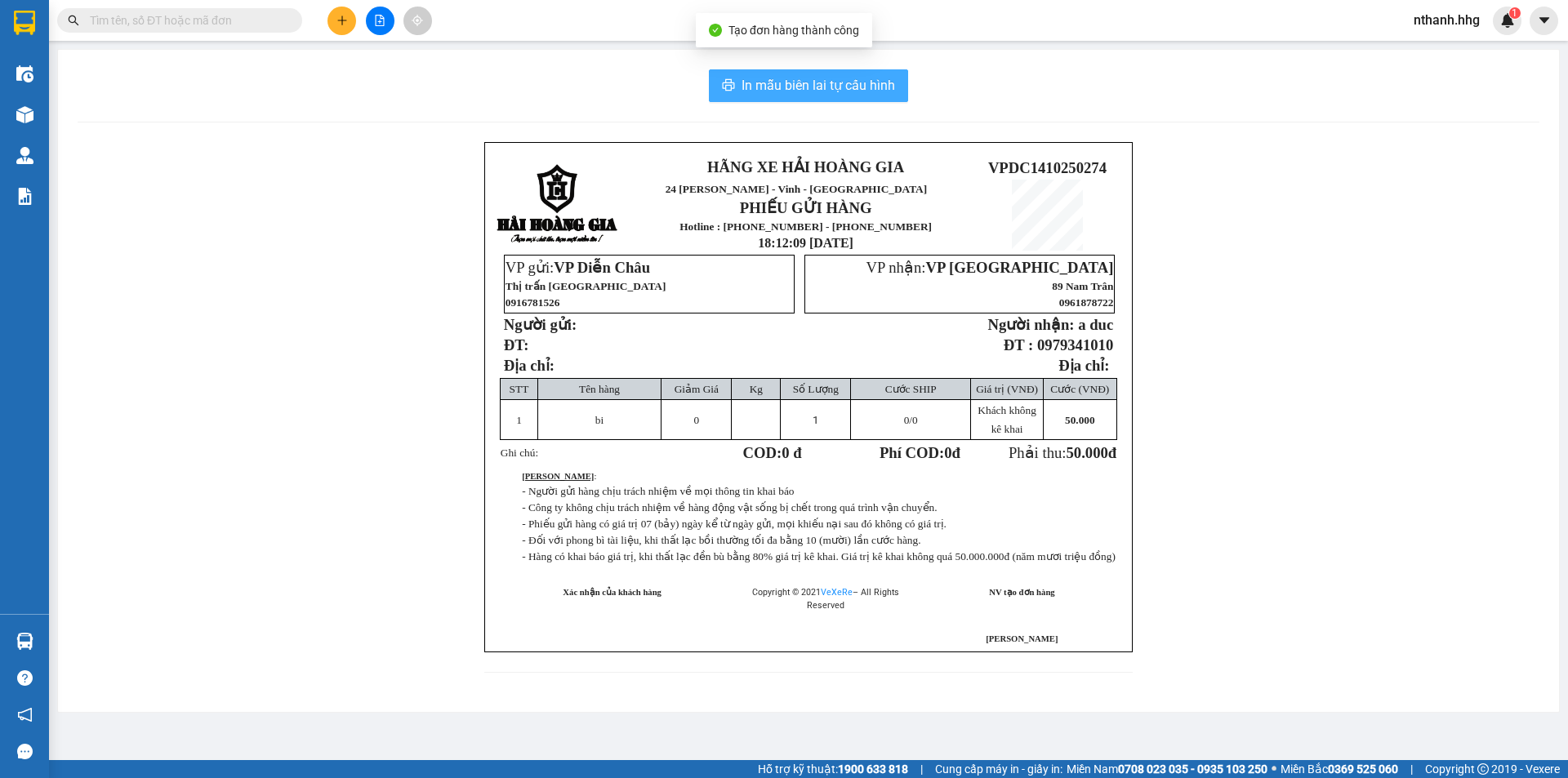
click at [819, 96] on span "In mẫu biên lai tự cấu hình" at bounding box center [818, 85] width 154 height 20
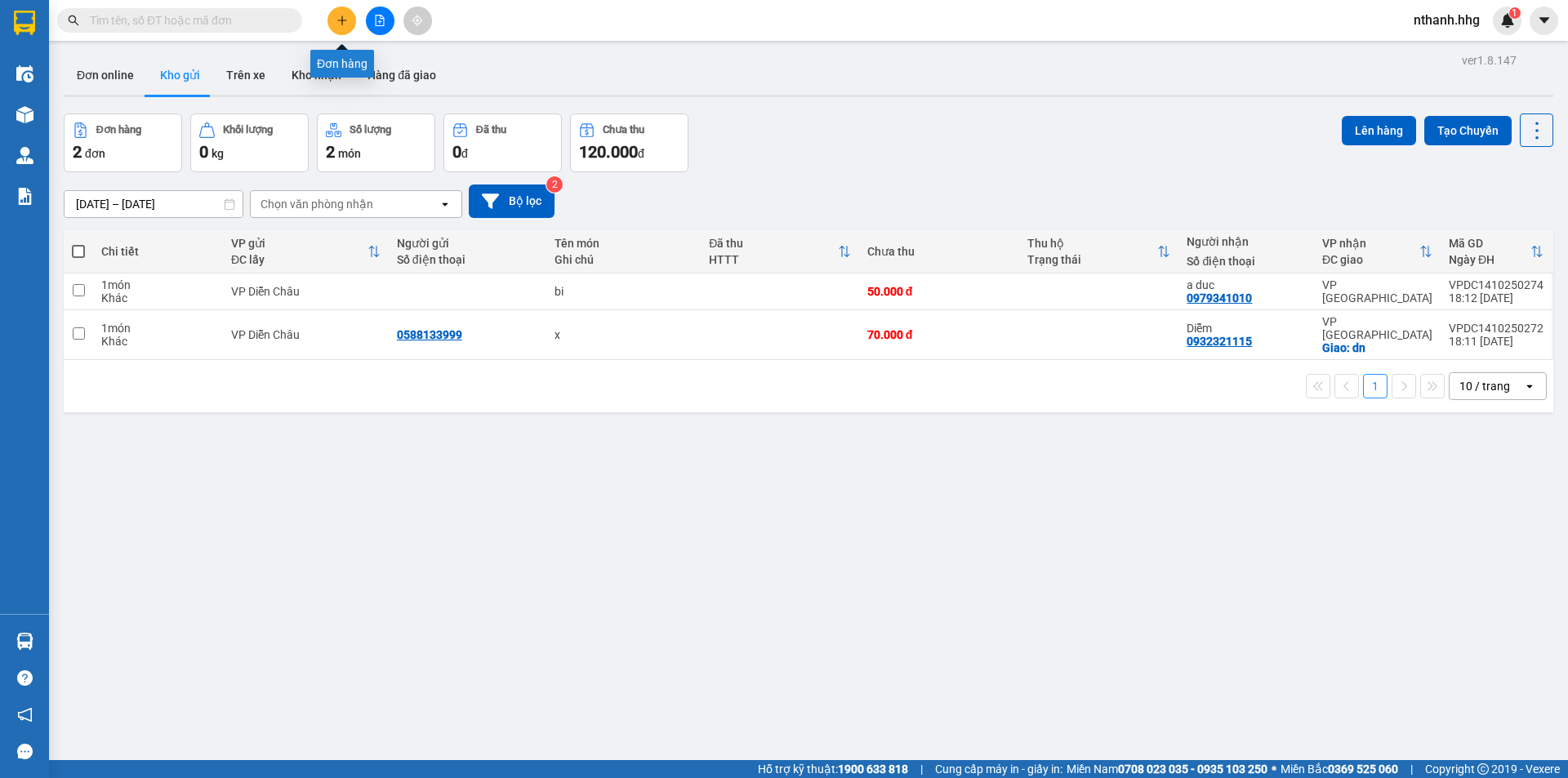
click at [337, 21] on icon "plus" at bounding box center [342, 20] width 11 height 11
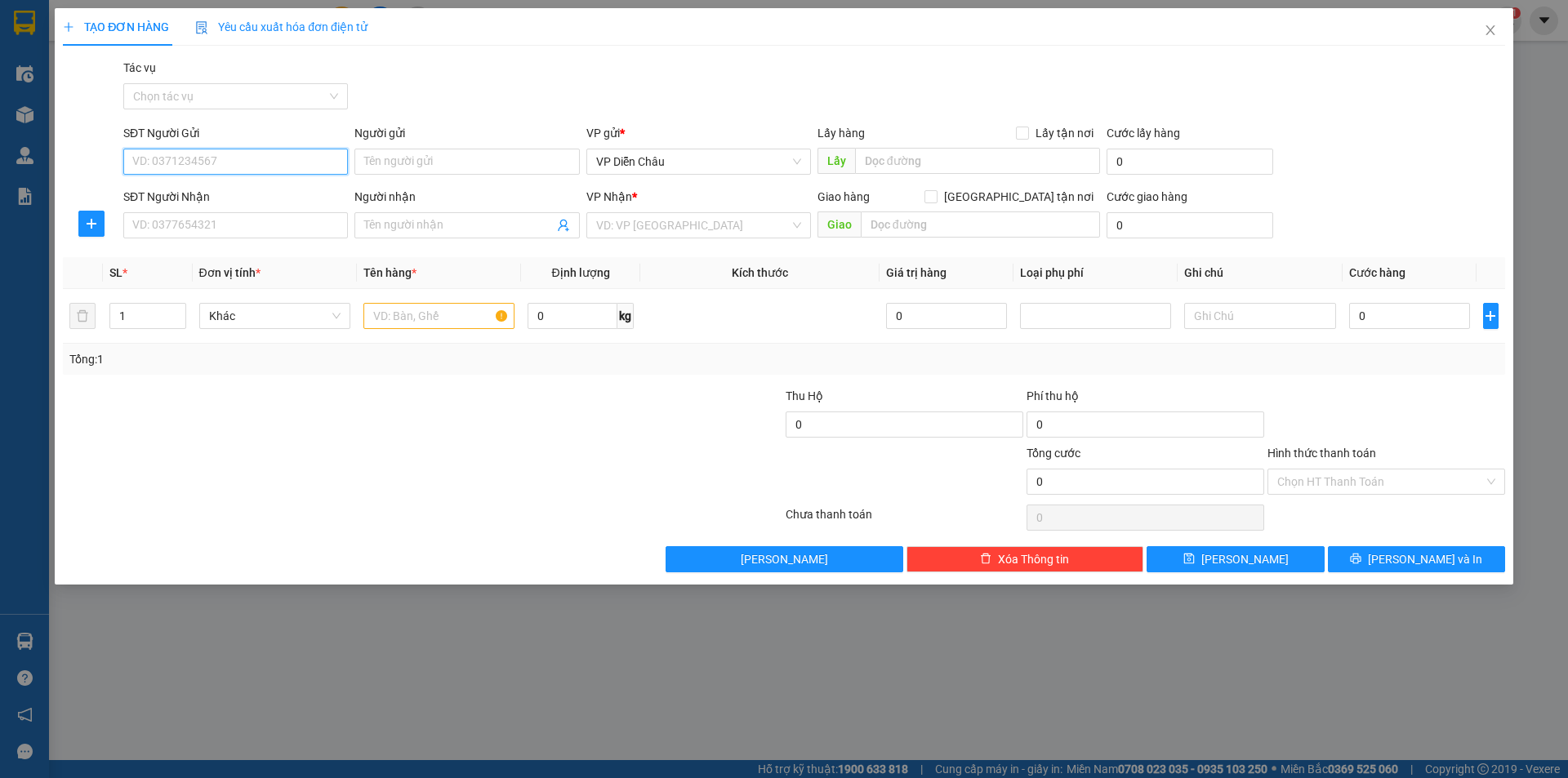
click at [226, 161] on input "SĐT Người Gửi" at bounding box center [236, 161] width 225 height 26
click at [154, 223] on div "0973797316 - [PERSON_NAME]" at bounding box center [236, 220] width 205 height 18
type input "0973797316"
type input "[PERSON_NAME]"
type input "0973797316"
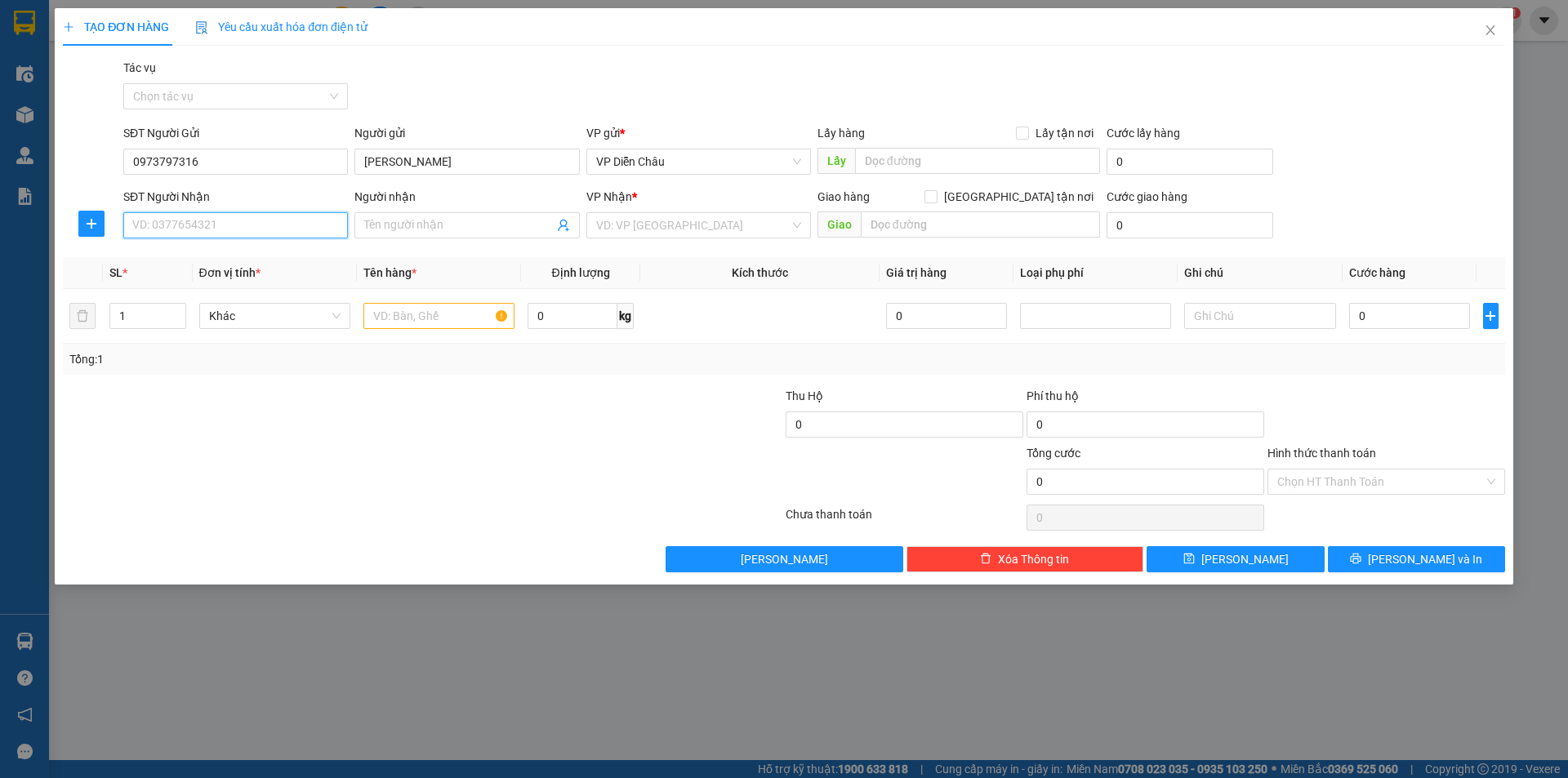
click at [256, 224] on input "SĐT Người Nhận" at bounding box center [236, 225] width 225 height 26
click at [154, 222] on input "08366902749" at bounding box center [236, 225] width 225 height 26
click at [173, 224] on input "08366902749" at bounding box center [236, 225] width 225 height 26
click at [166, 225] on input "08366902749" at bounding box center [236, 225] width 225 height 26
type input "0836902749"
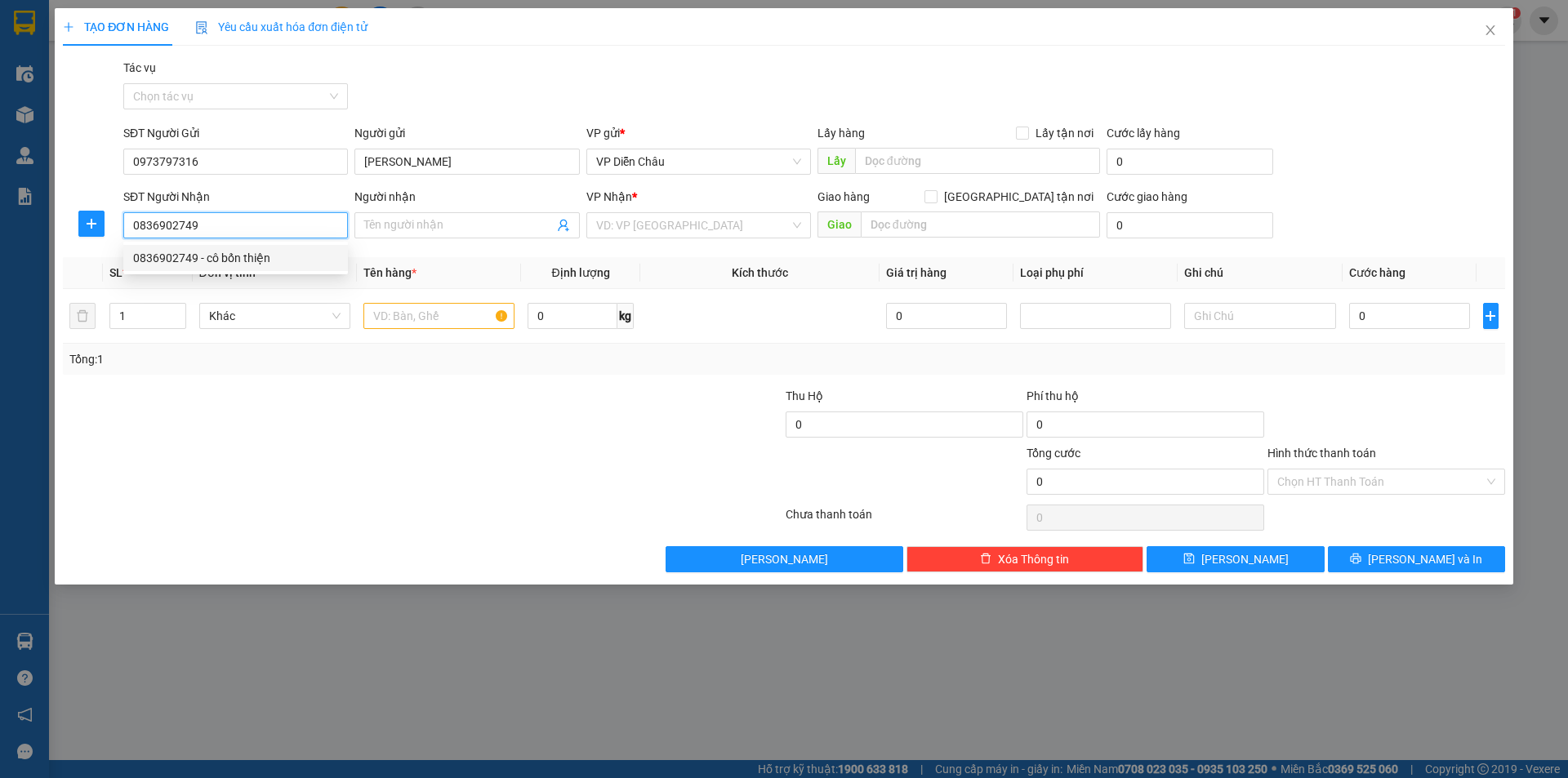
click at [242, 266] on div "0836902749 - cô bốn thiện" at bounding box center [236, 258] width 205 height 18
type input "cô bốn thiện"
type input "[PERSON_NAME]"
type input "0836902749"
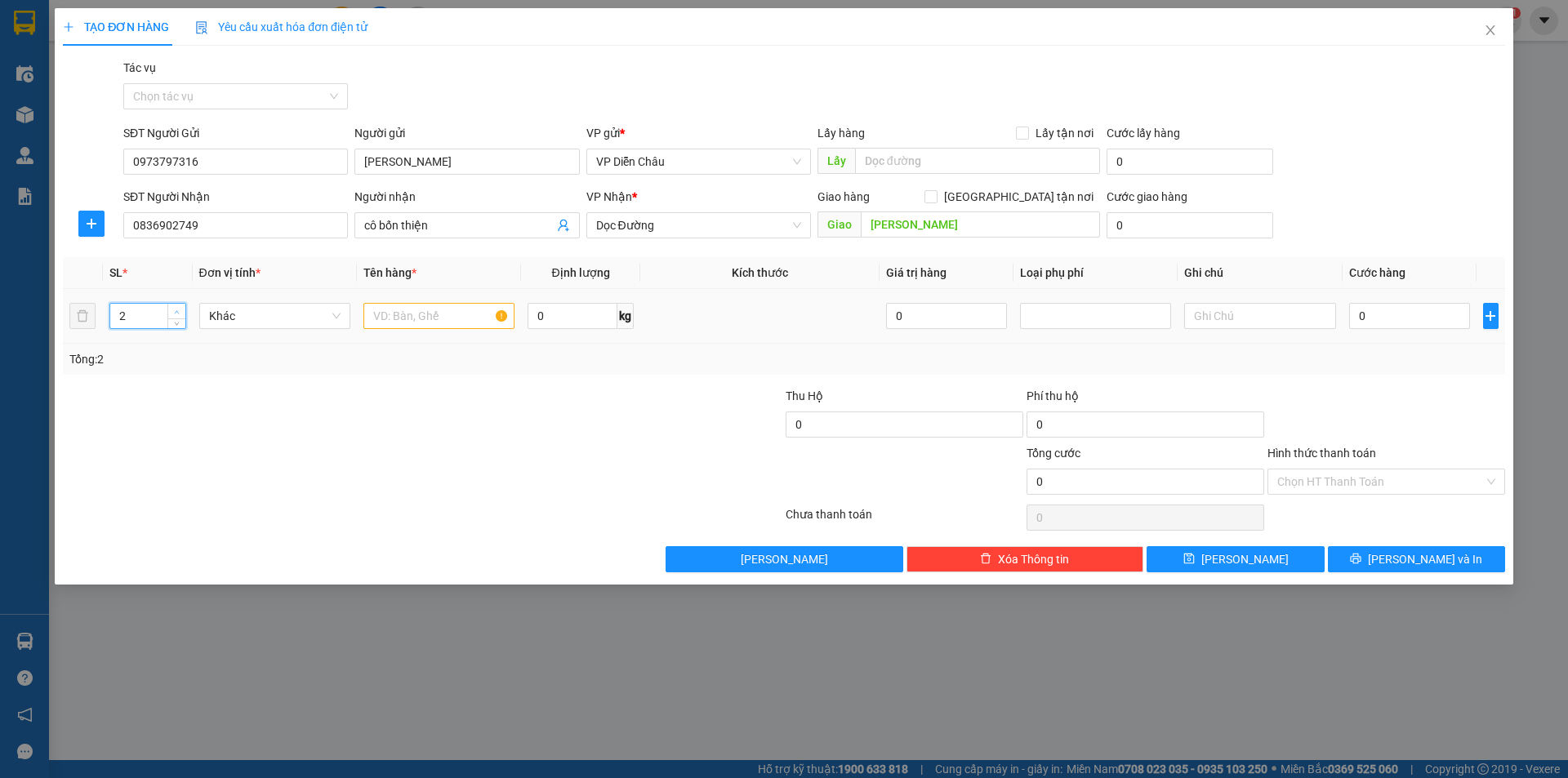
click at [176, 312] on icon "up" at bounding box center [176, 312] width 6 height 6
type input "3"
click at [176, 312] on icon "up" at bounding box center [176, 312] width 6 height 6
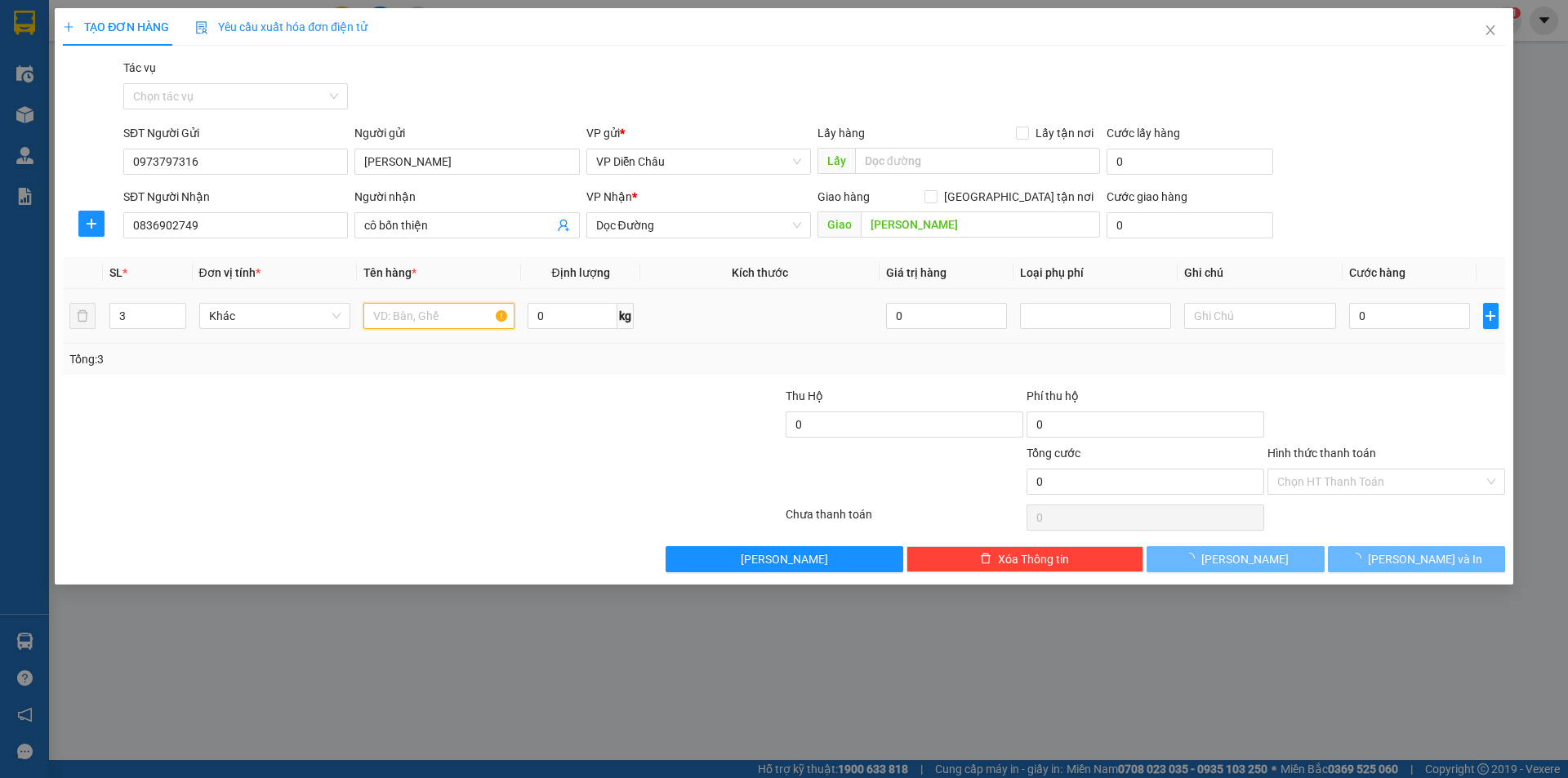
click at [415, 318] on input "text" at bounding box center [439, 316] width 151 height 26
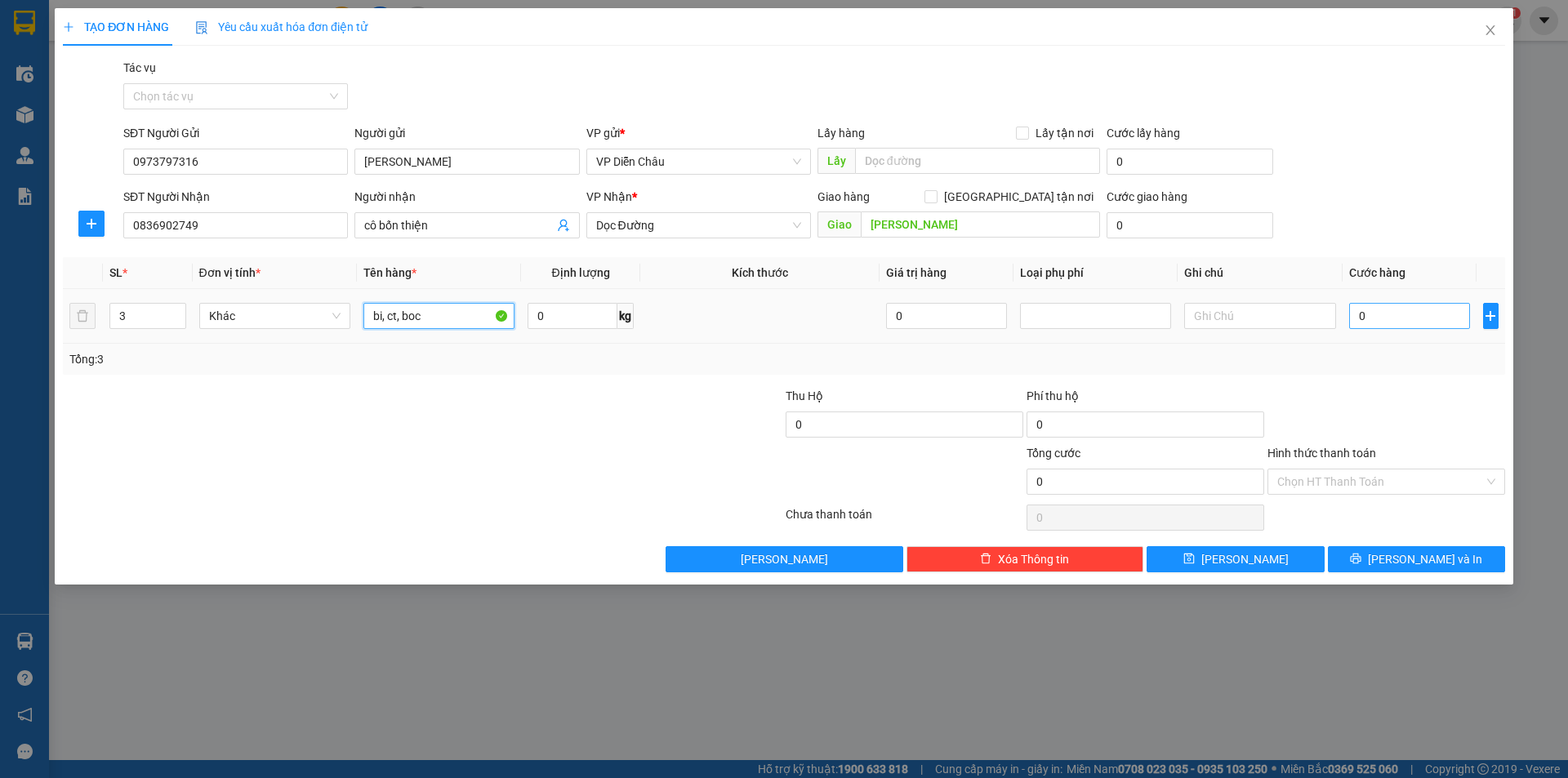
type input "bi, ct, boc"
click at [1390, 318] on input "0" at bounding box center [1410, 316] width 122 height 26
type input "1"
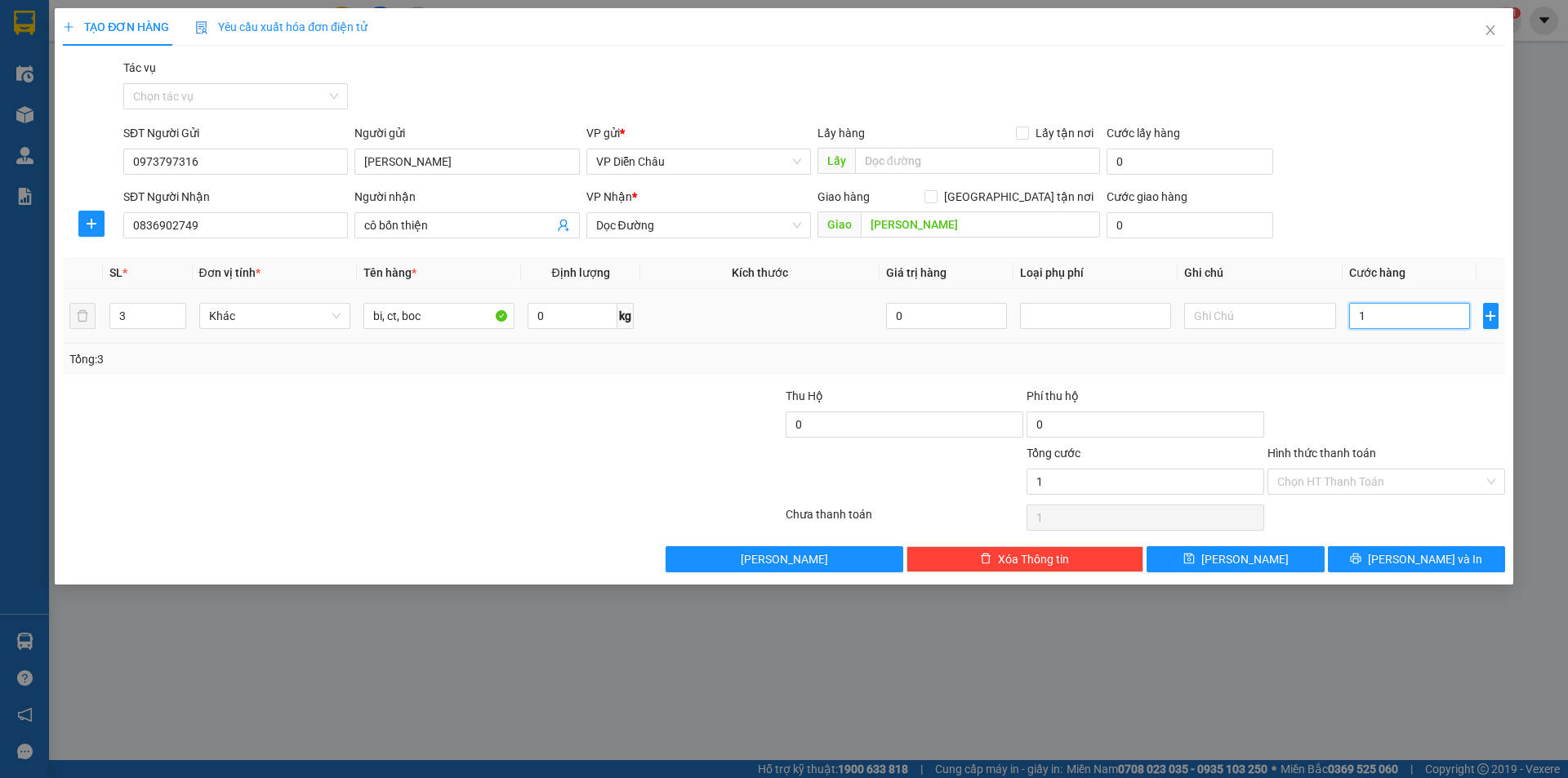
type input "15"
type input "150"
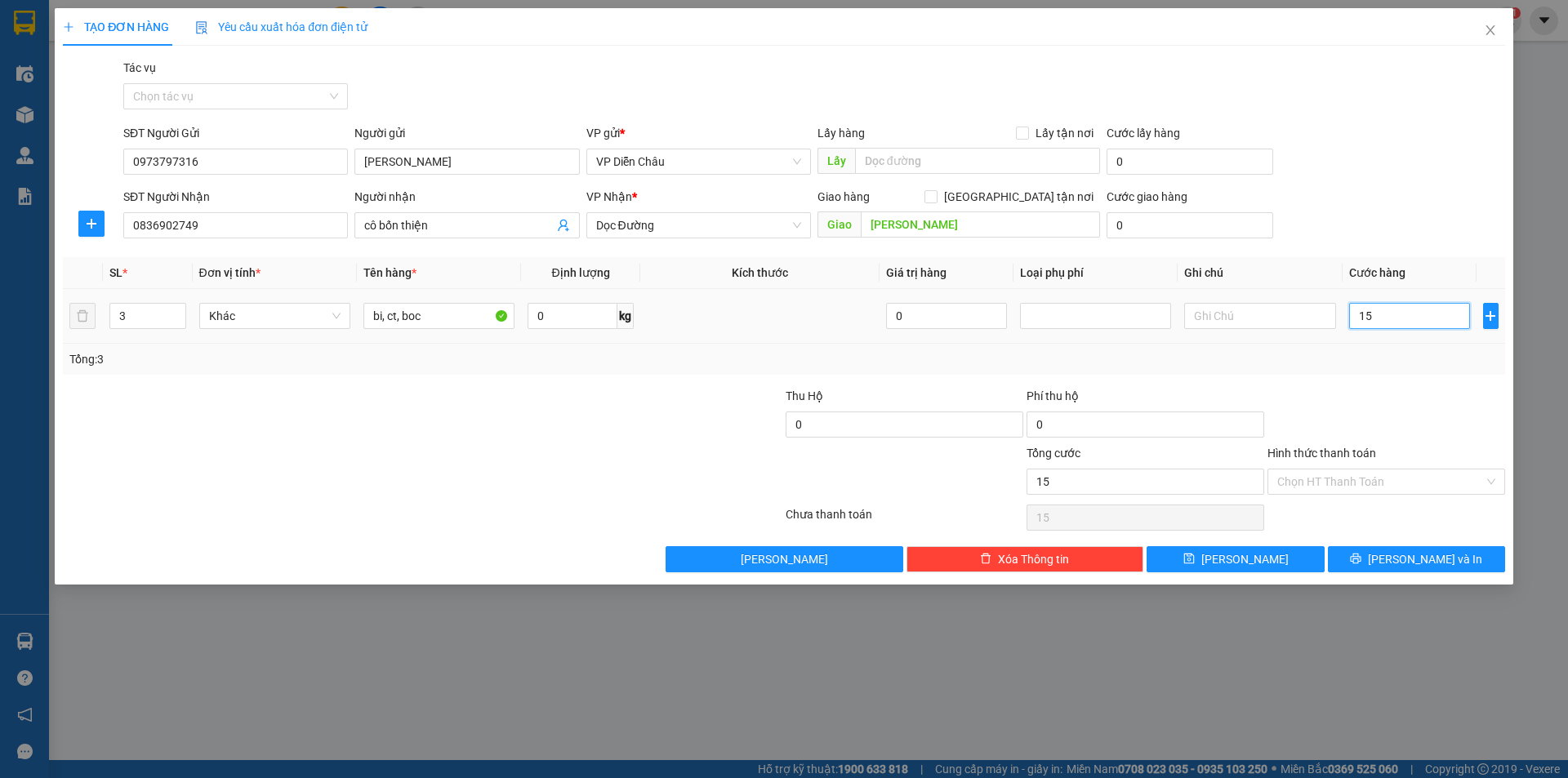
type input "150"
type input "1.500"
type input "15.000"
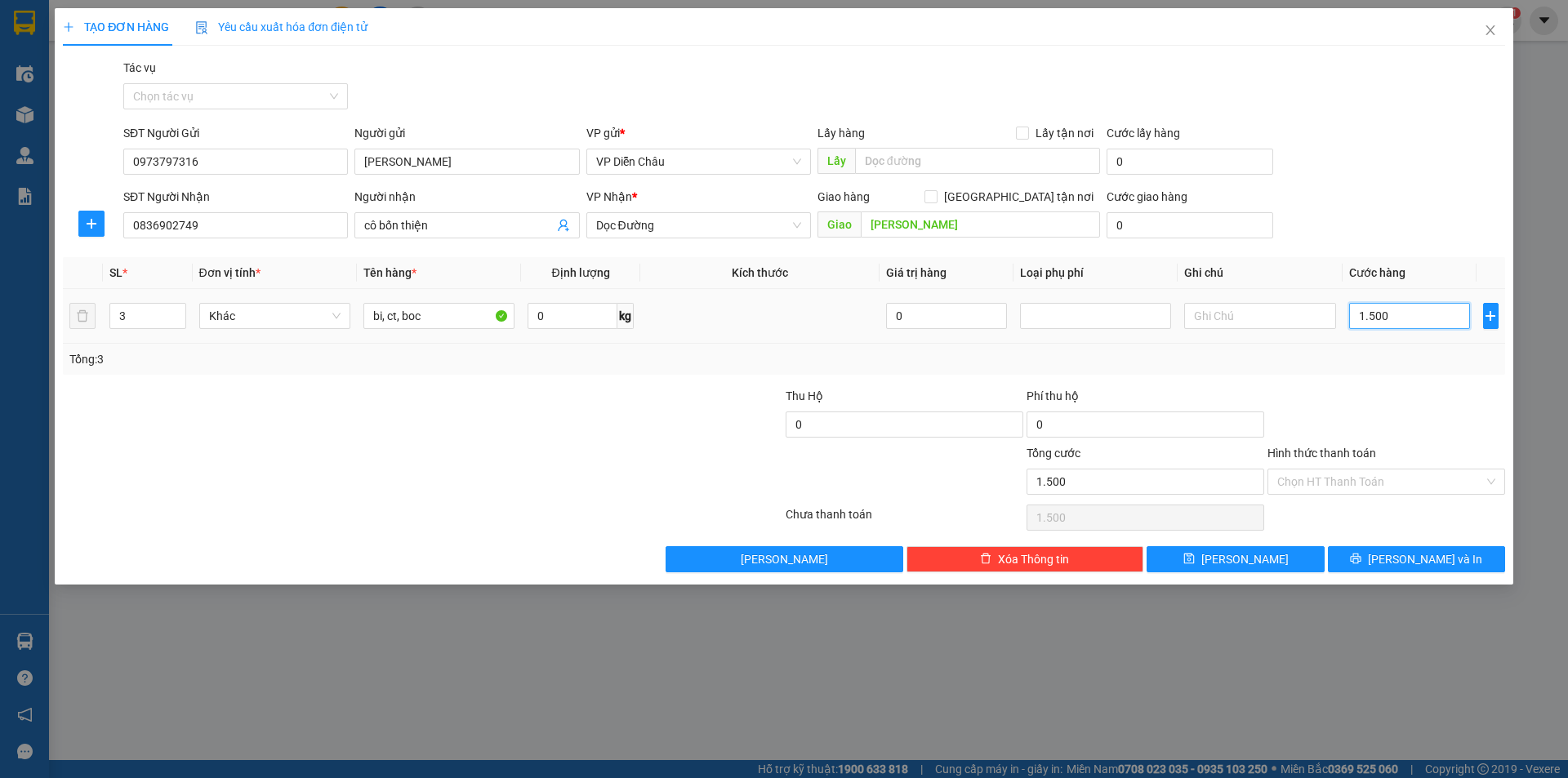
type input "15.000"
type input "150.000"
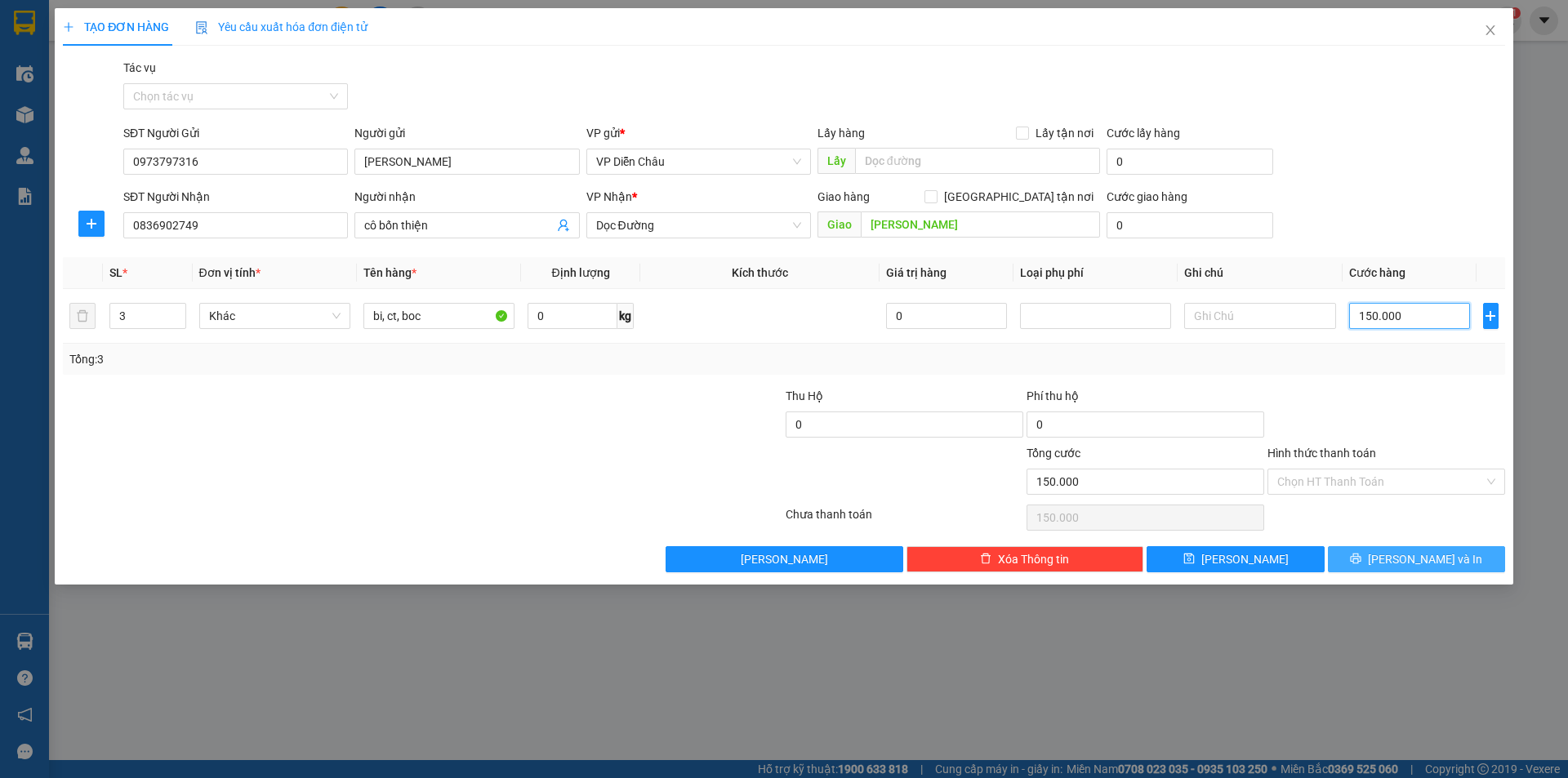
type input "150.000"
click at [1427, 561] on span "[PERSON_NAME] và In" at bounding box center [1425, 559] width 114 height 18
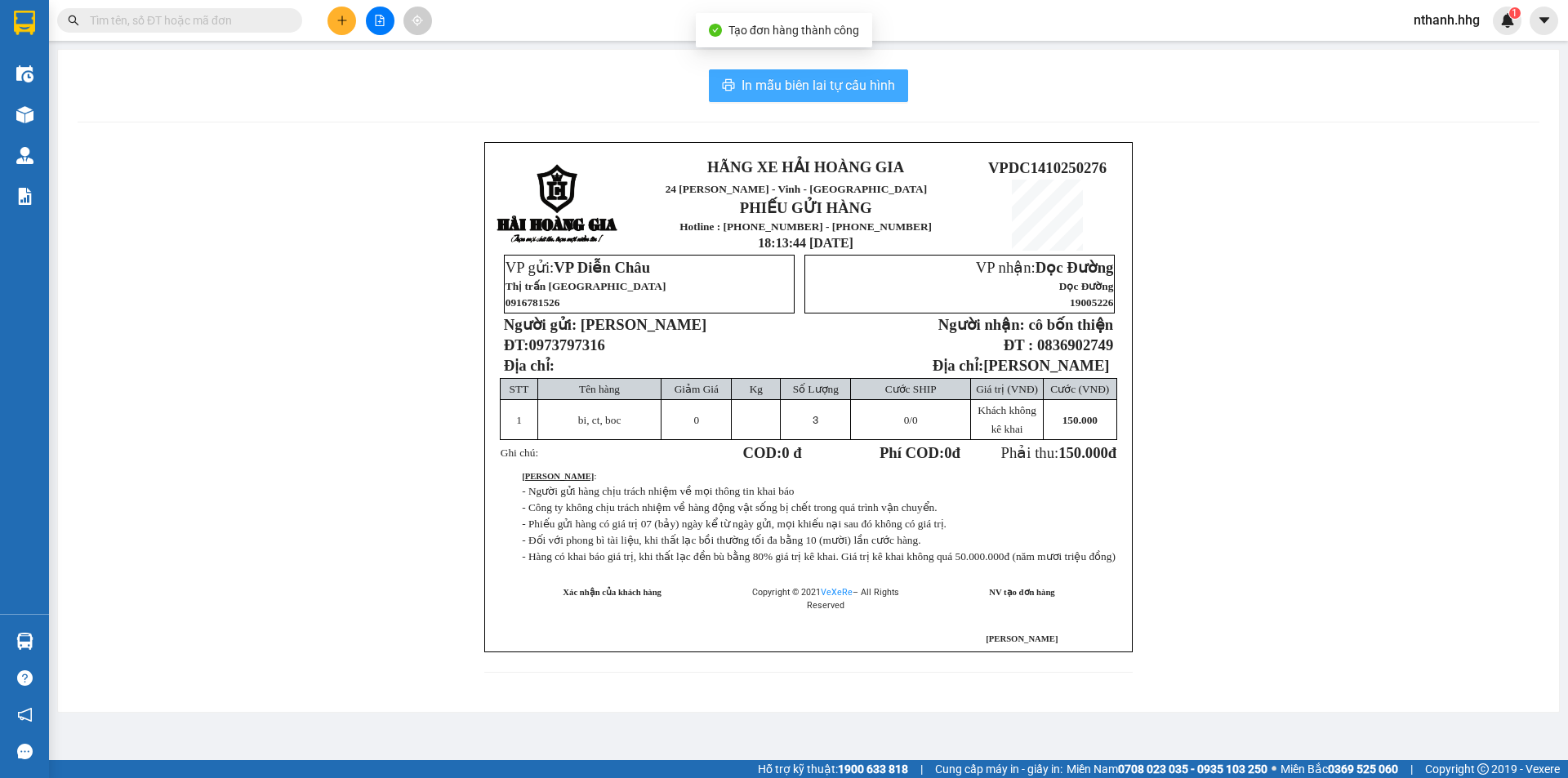
click at [826, 82] on span "In mẫu biên lai tự cấu hình" at bounding box center [818, 85] width 154 height 20
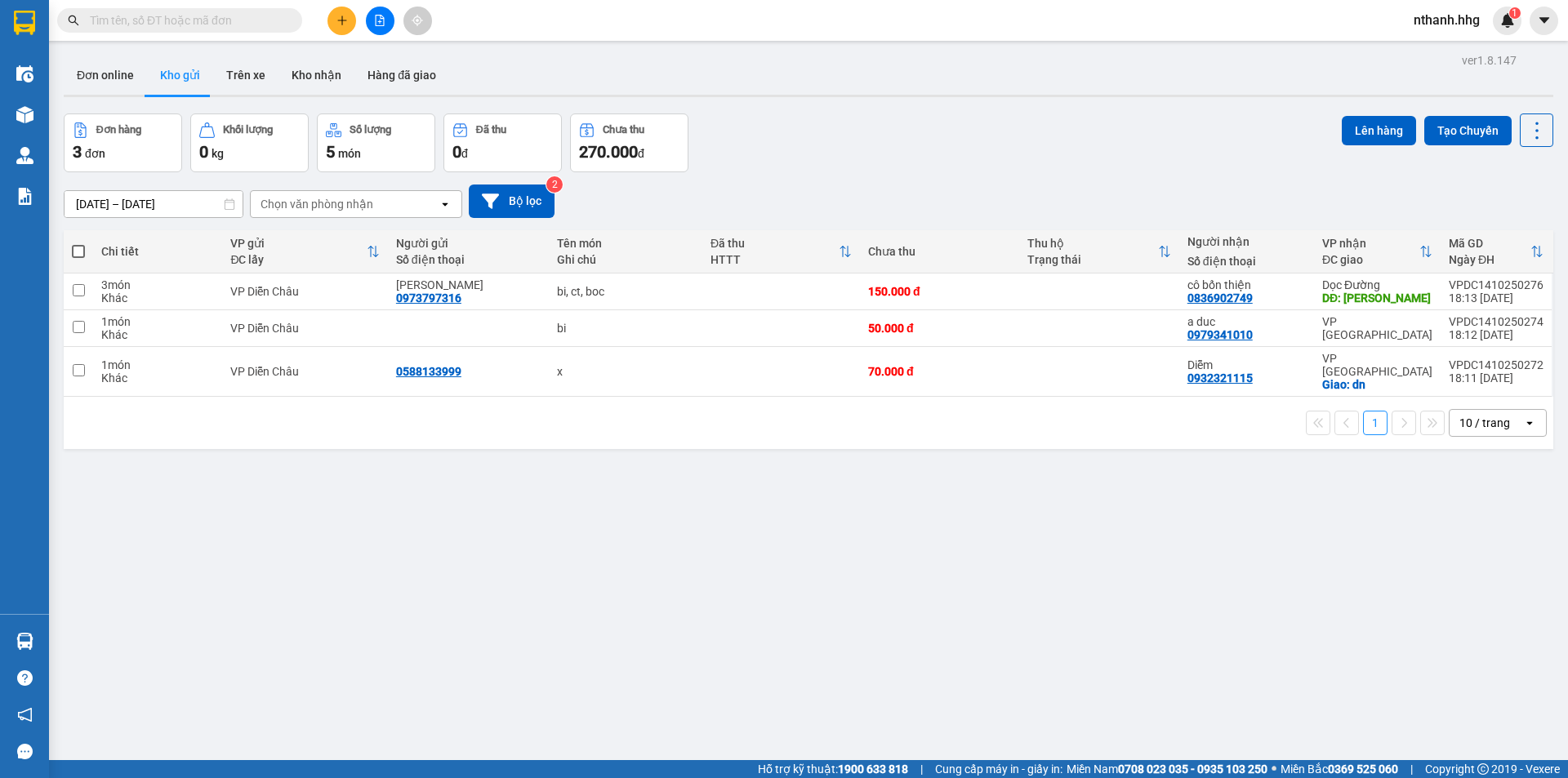
click at [349, 20] on button at bounding box center [341, 20] width 29 height 29
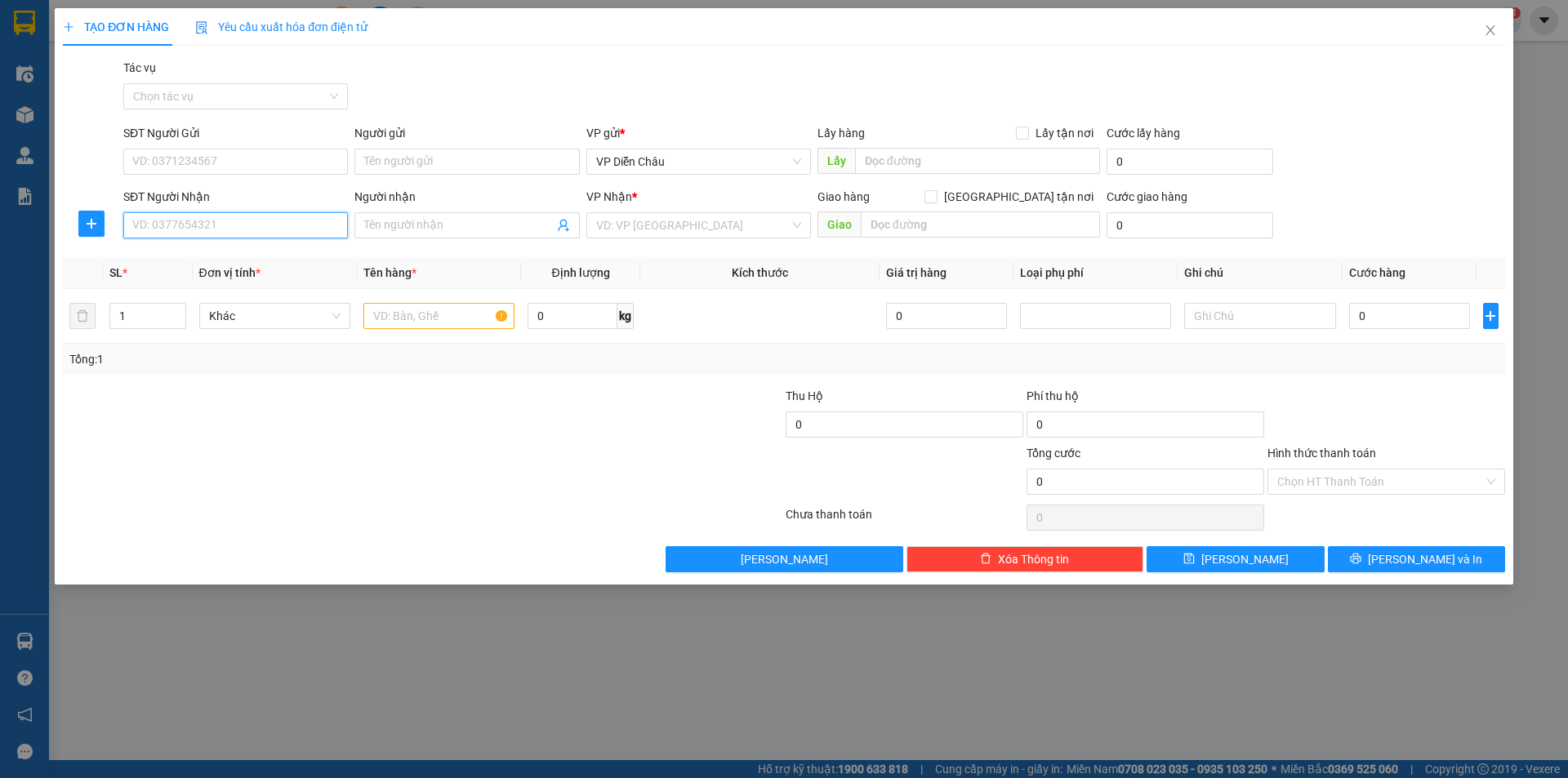
click at [222, 225] on input "SĐT Người Nhận" at bounding box center [236, 225] width 225 height 26
click at [175, 254] on div "0966566198" at bounding box center [236, 258] width 205 height 18
type input "0966566198"
click at [175, 308] on span "up" at bounding box center [176, 311] width 10 height 10
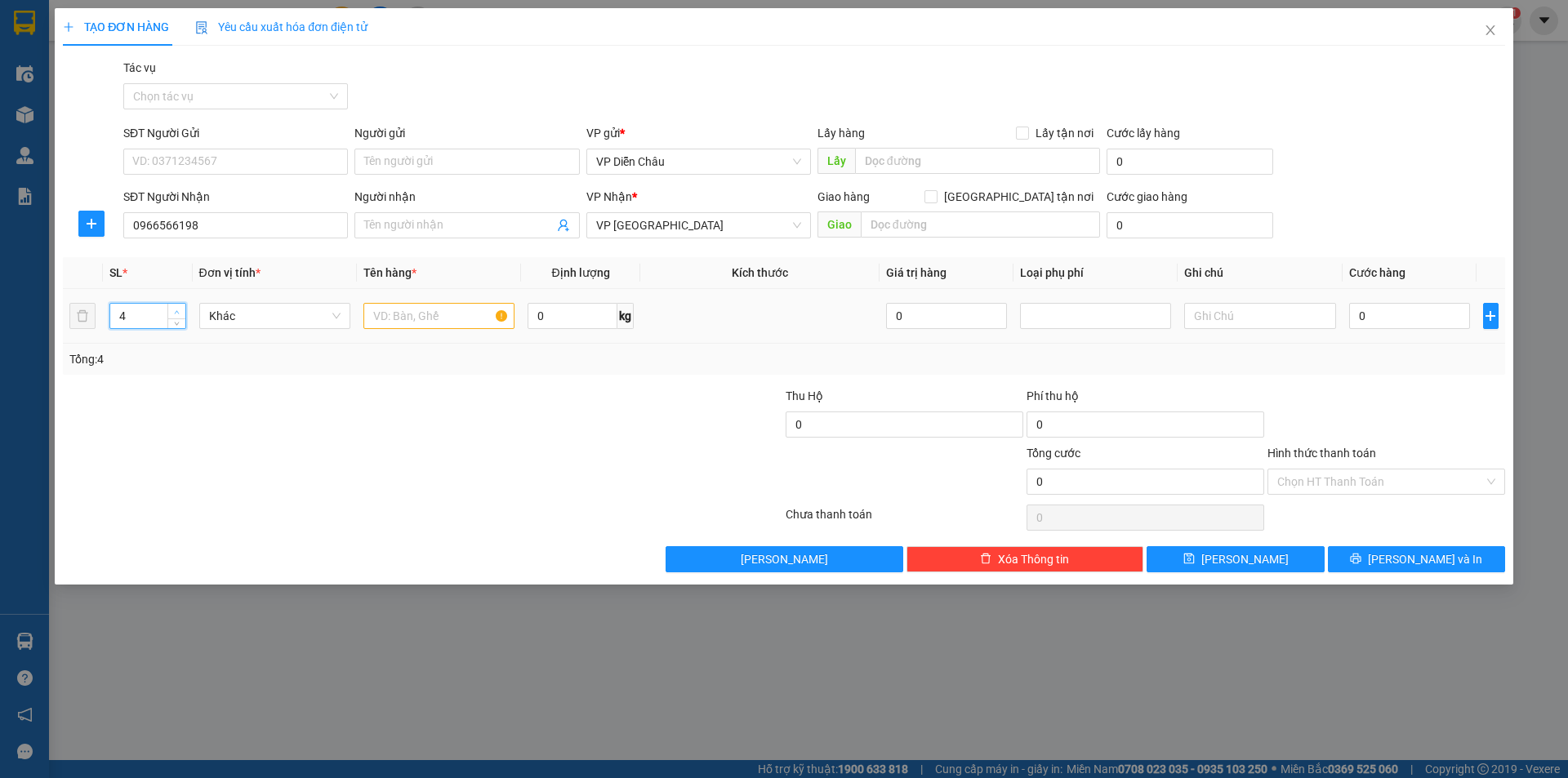
click at [175, 308] on span "up" at bounding box center [176, 311] width 10 height 10
type input "3"
drag, startPoint x: 172, startPoint y: 324, endPoint x: 201, endPoint y: 312, distance: 31.4
click at [172, 320] on span "down" at bounding box center [176, 322] width 10 height 10
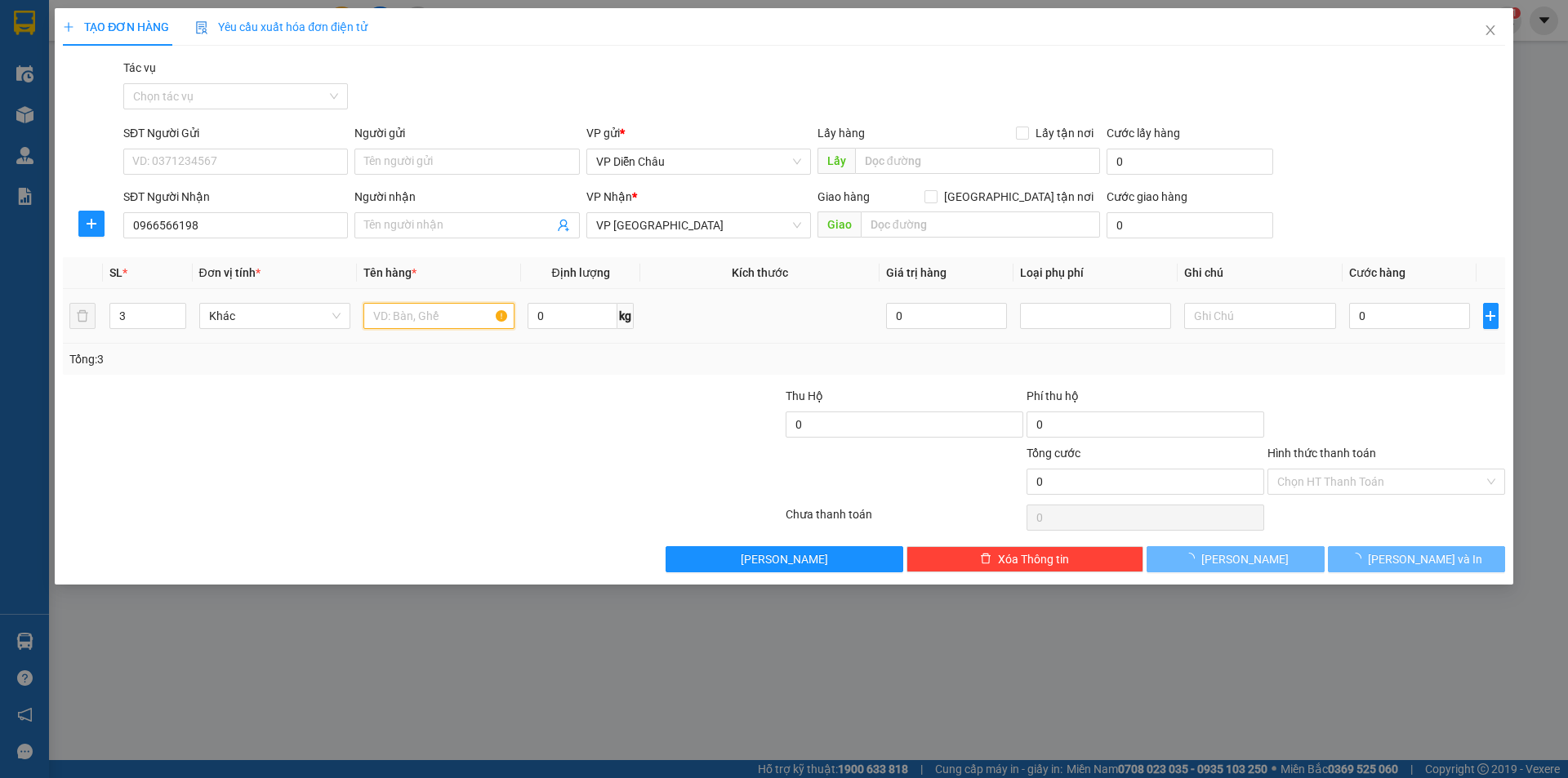
click at [439, 318] on input "text" at bounding box center [439, 316] width 151 height 26
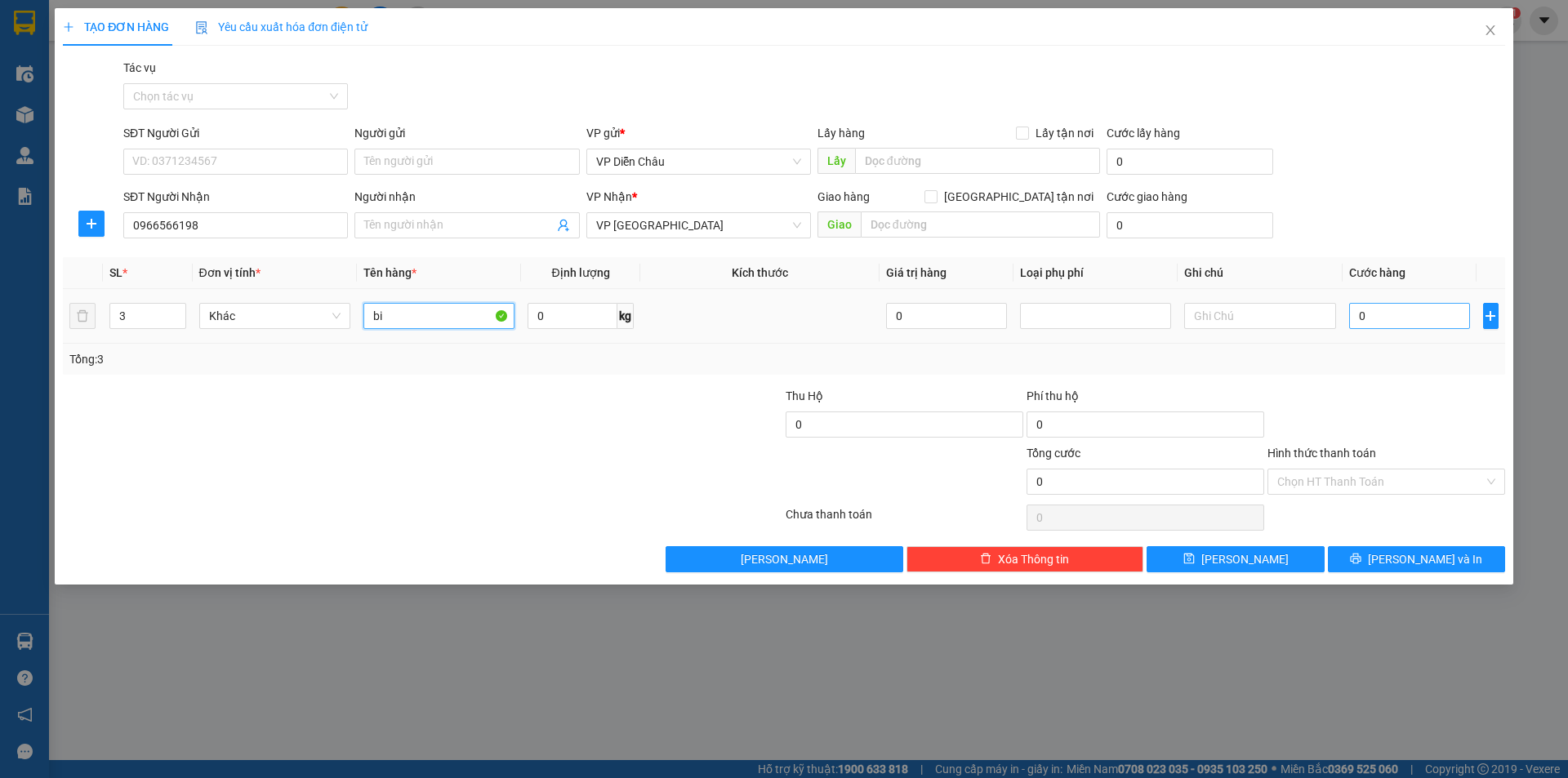
type input "bi"
click at [1403, 320] on input "0" at bounding box center [1410, 316] width 122 height 26
type input "3"
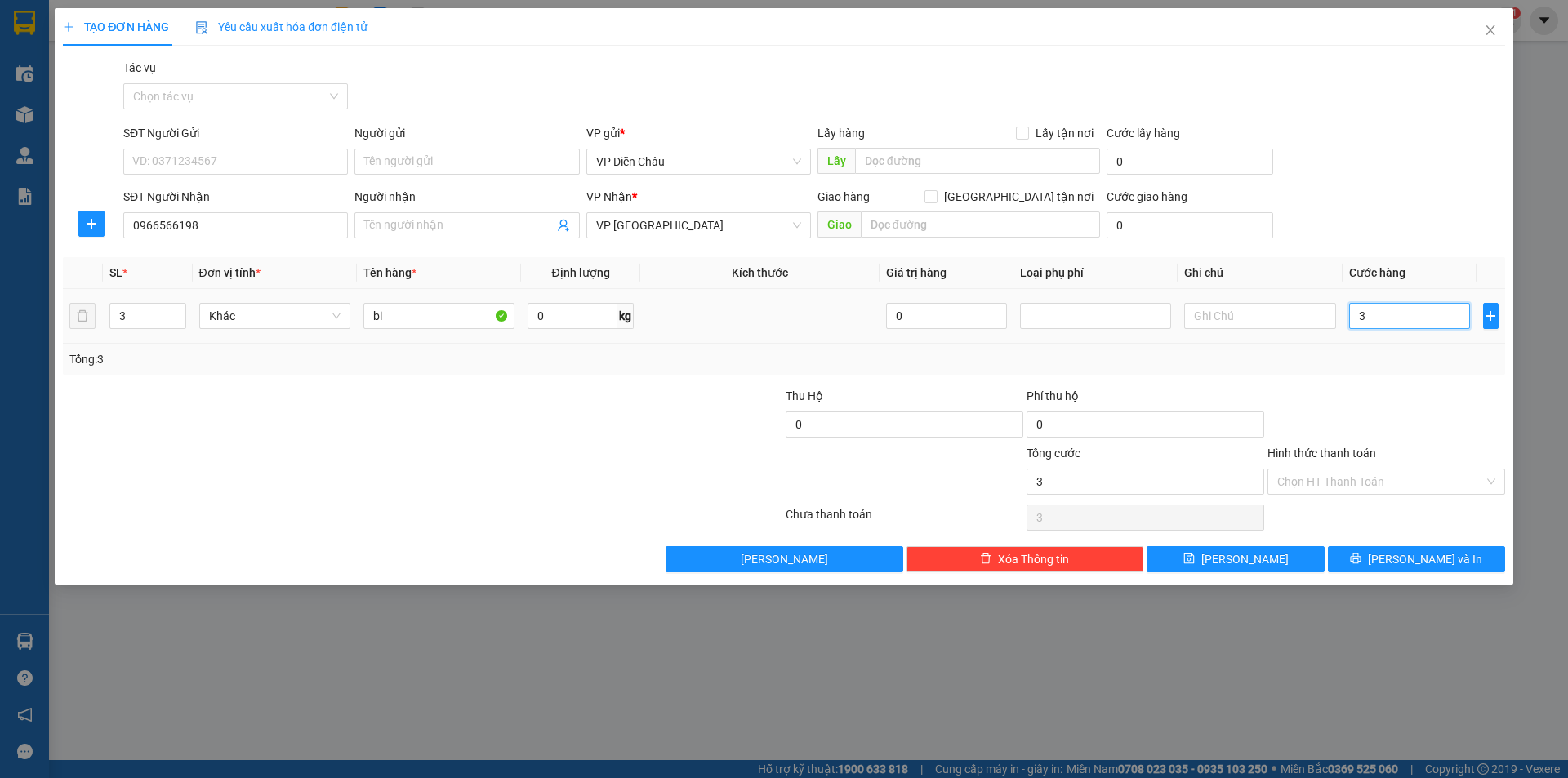
type input "30"
type input "300"
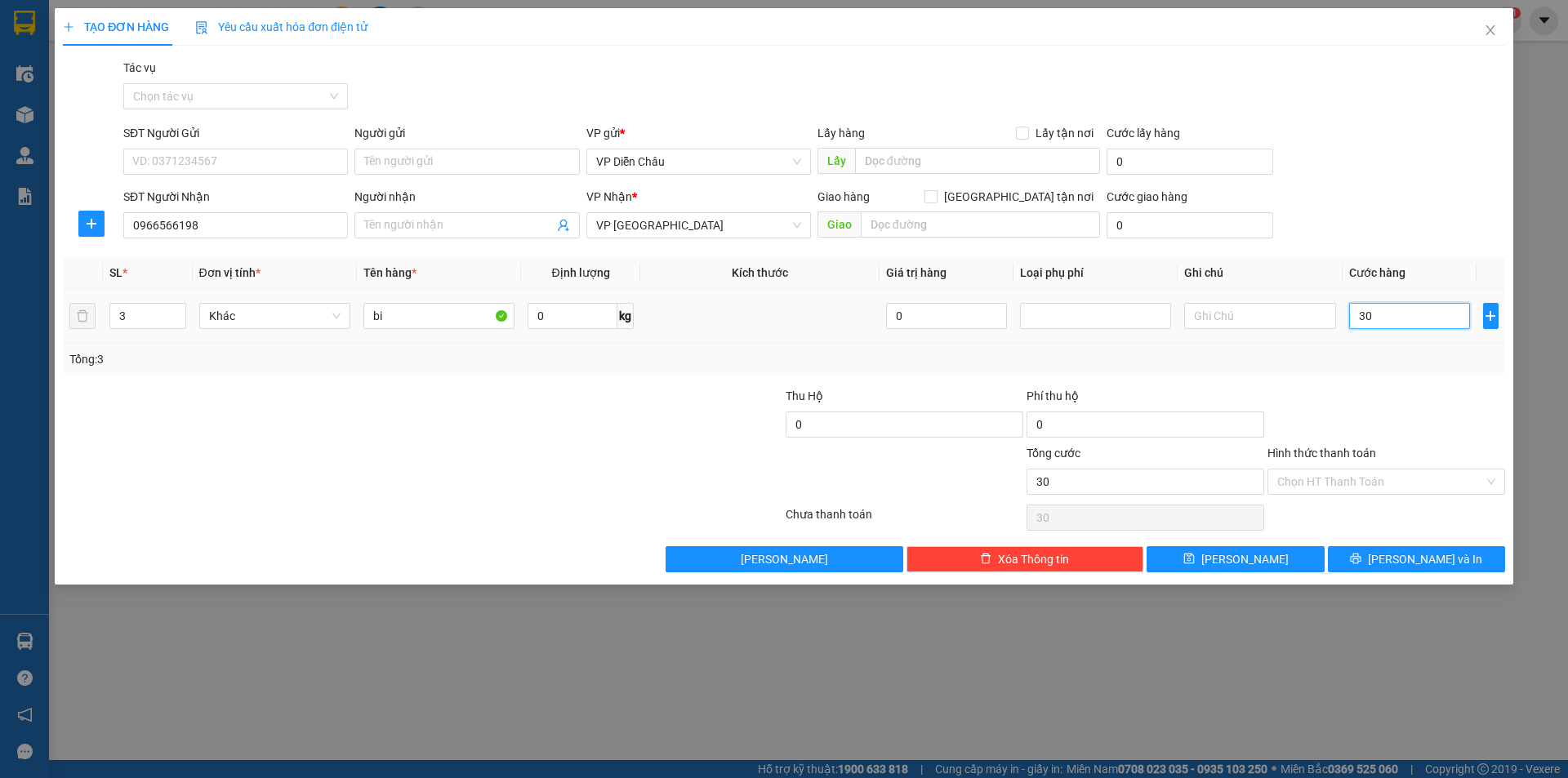
type input "300"
type input "3.000"
type input "30.000"
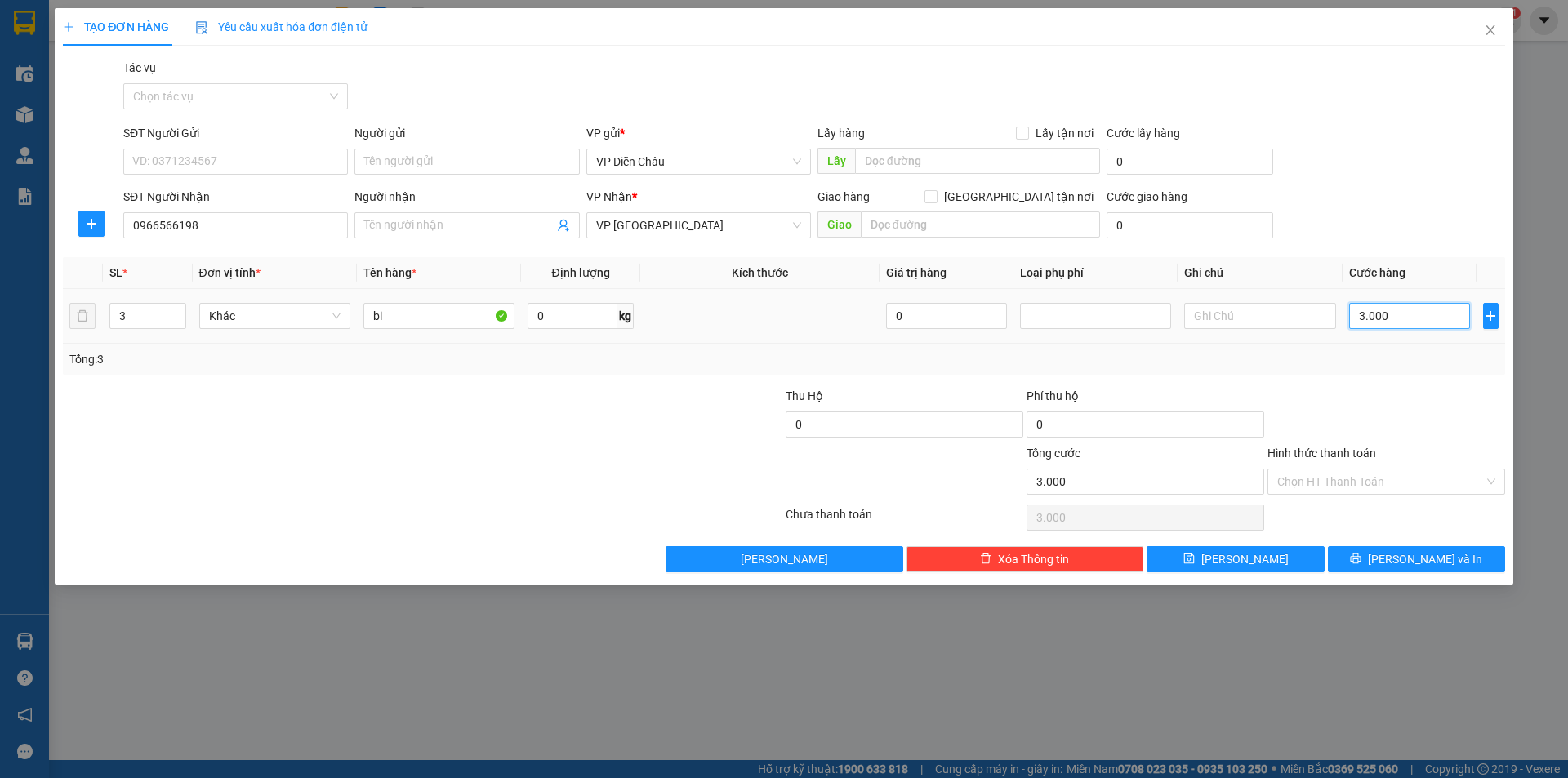
type input "30.000"
type input "300.000"
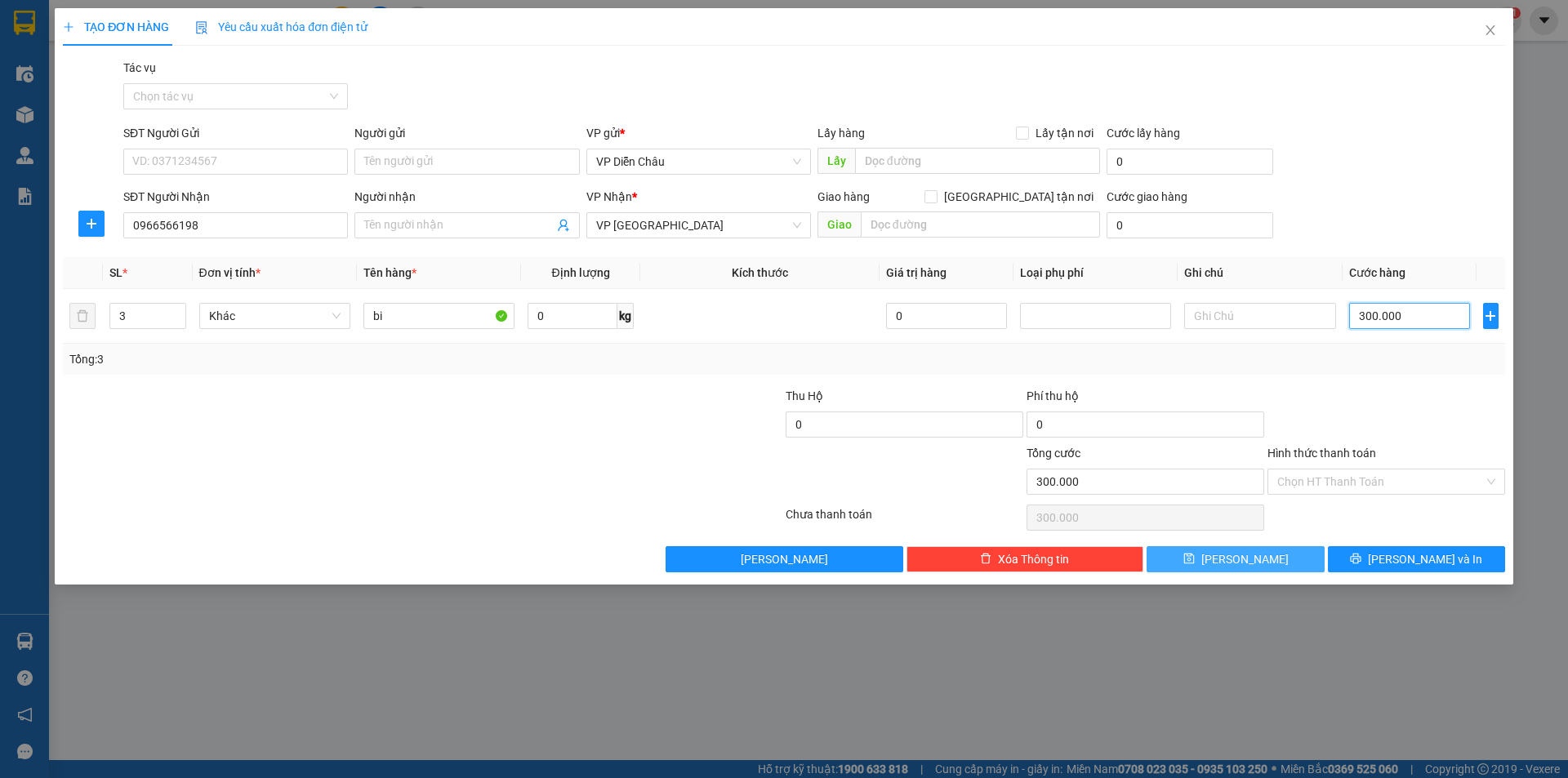
type input "300.000"
click at [1238, 561] on span "[PERSON_NAME]" at bounding box center [1245, 559] width 88 height 18
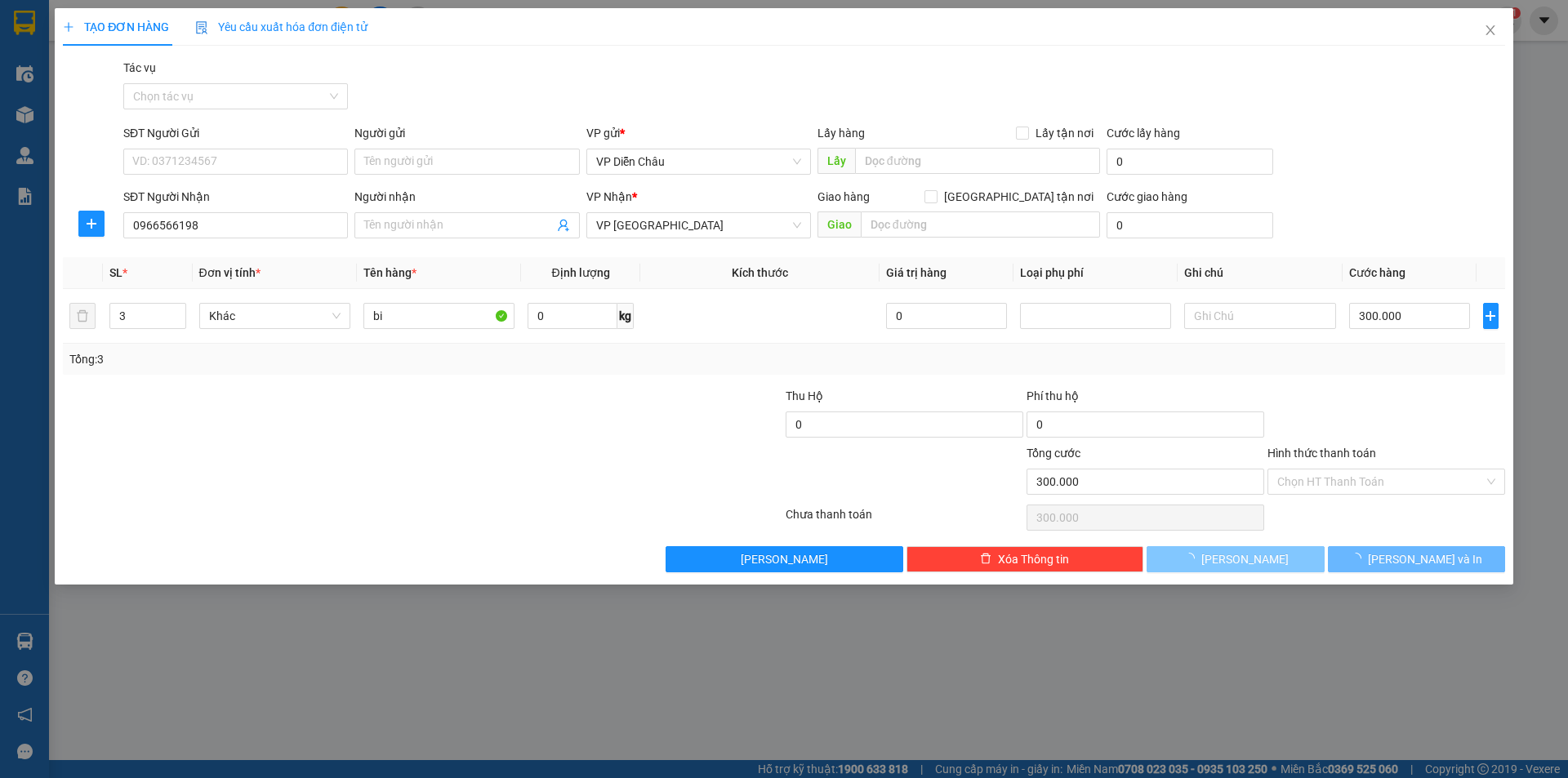
type input "1"
type input "0"
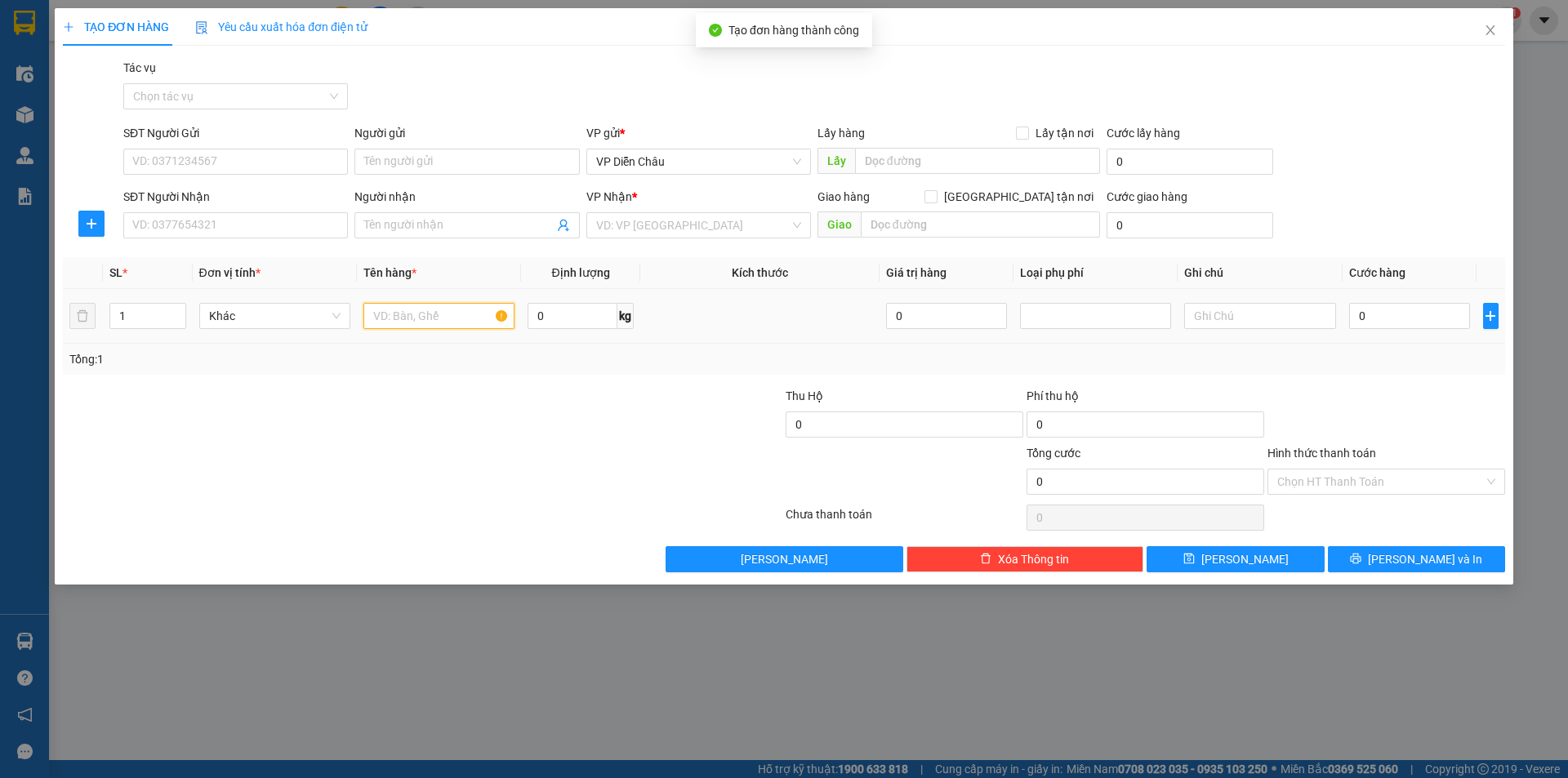
click at [431, 311] on input "text" at bounding box center [439, 316] width 151 height 26
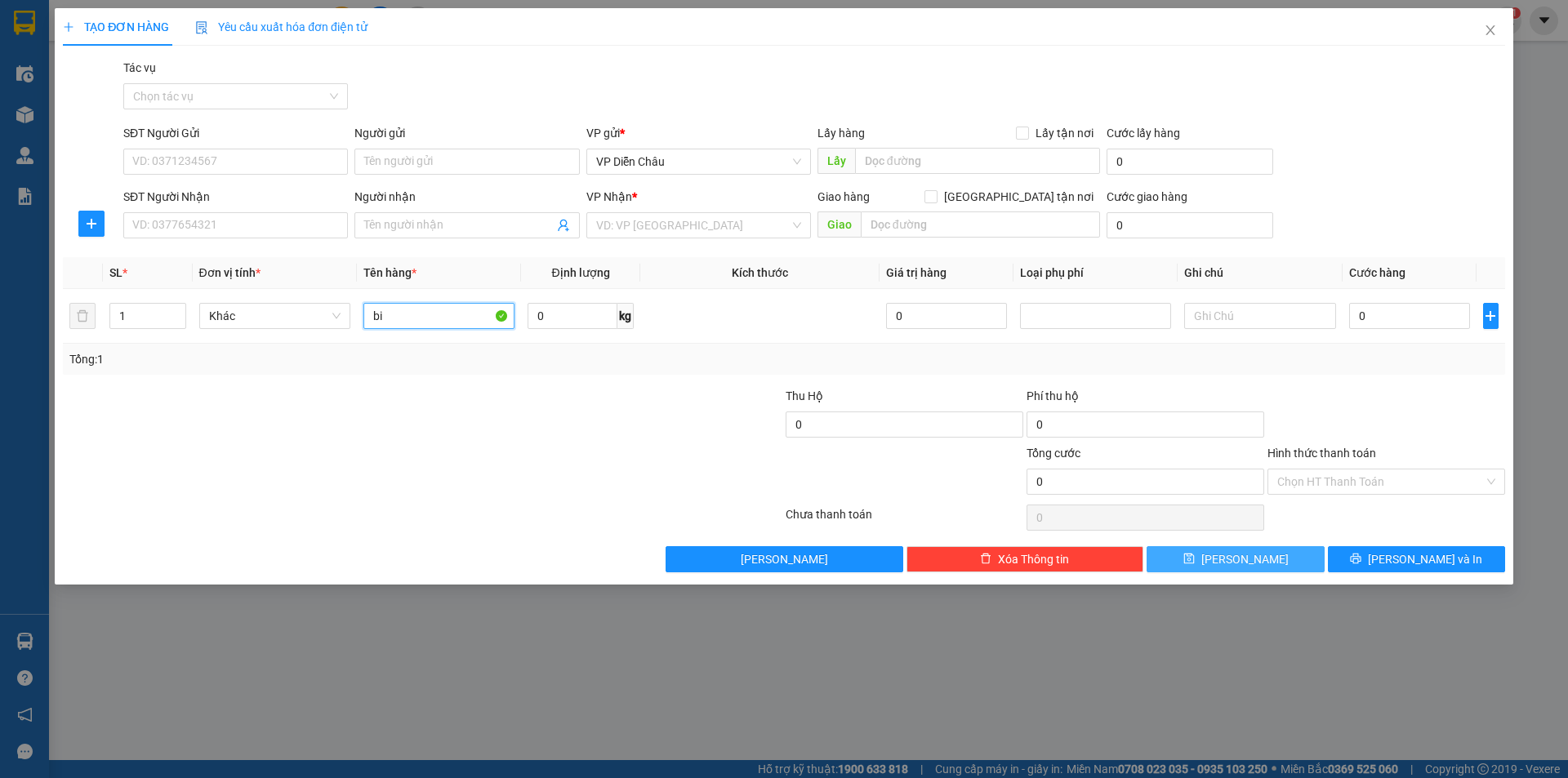
type input "bi"
click at [1237, 562] on span "[PERSON_NAME]" at bounding box center [1245, 559] width 88 height 18
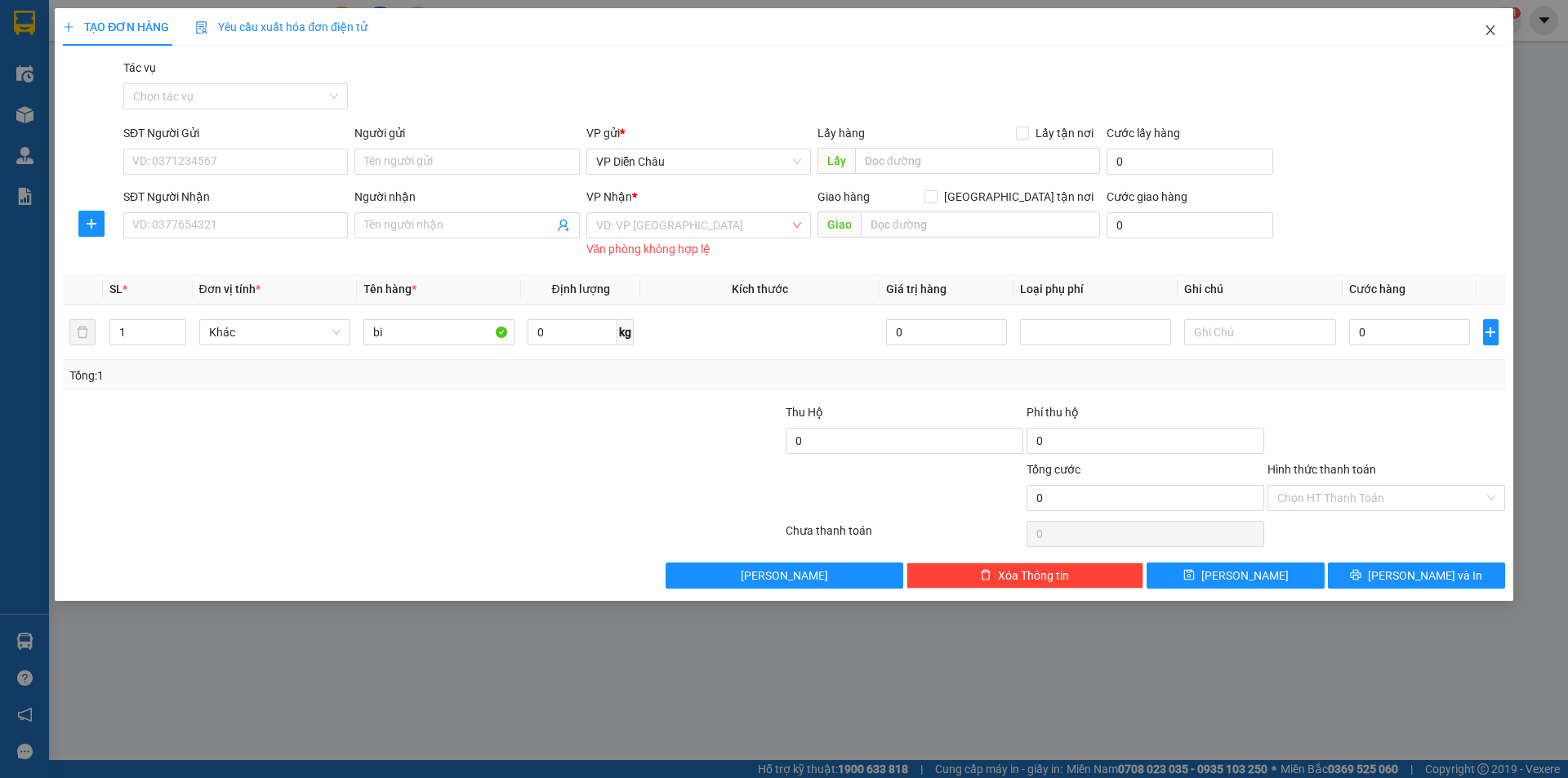
click at [1493, 30] on icon "close" at bounding box center [1490, 30] width 9 height 10
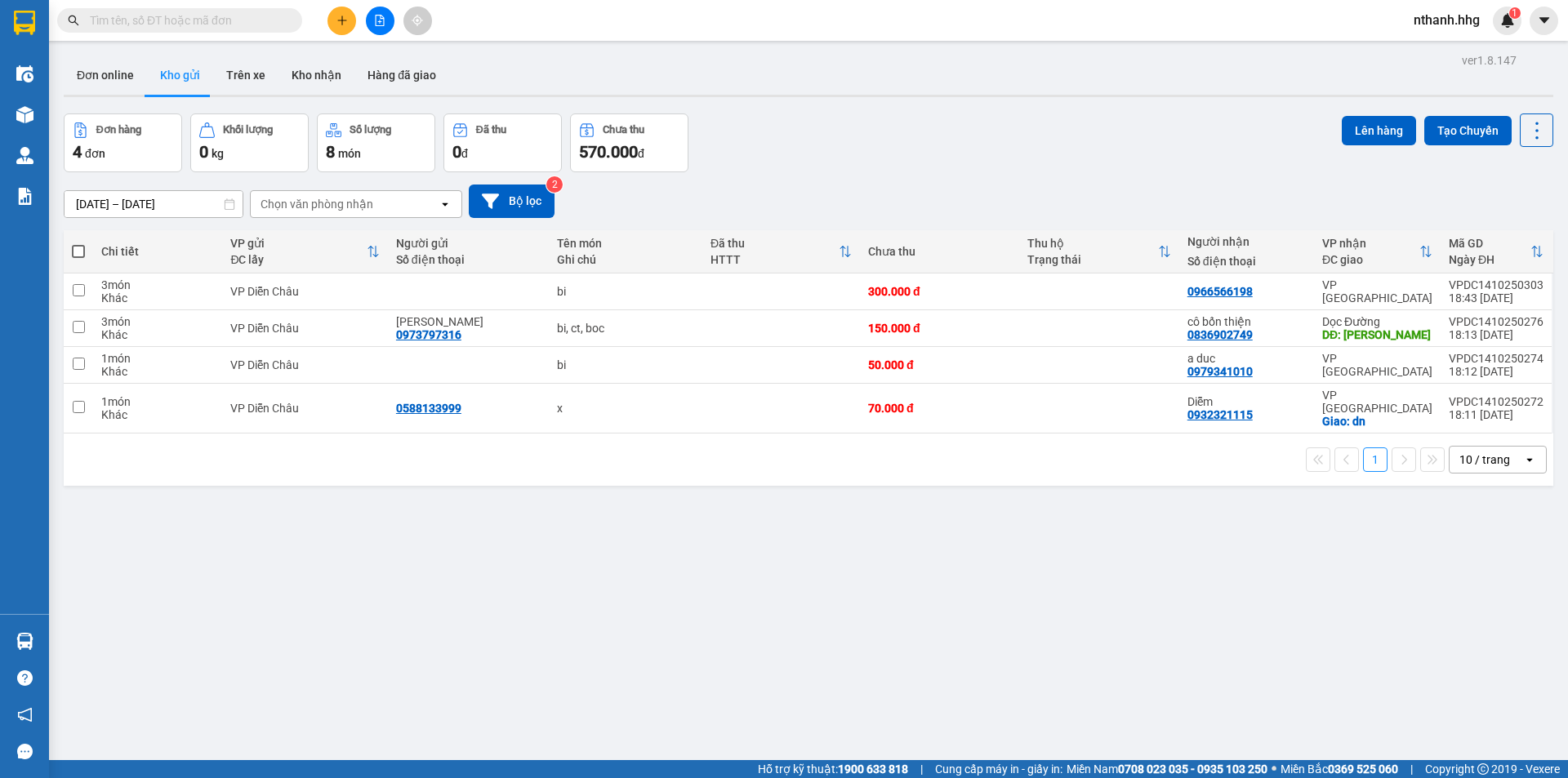
click at [1437, 18] on span "nthanh.hhg" at bounding box center [1447, 19] width 92 height 20
click at [1440, 52] on span "Đăng xuất" at bounding box center [1459, 50] width 68 height 18
